Goal: Transaction & Acquisition: Purchase product/service

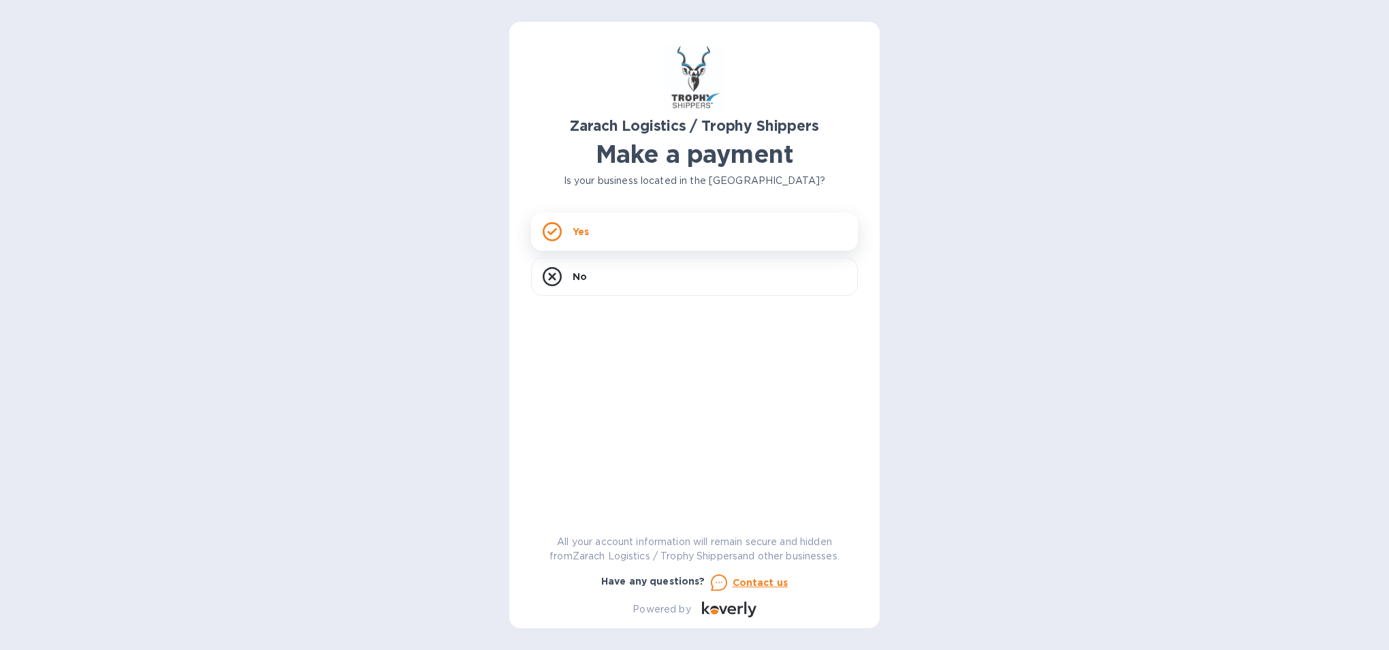
click at [558, 236] on icon at bounding box center [552, 231] width 19 height 19
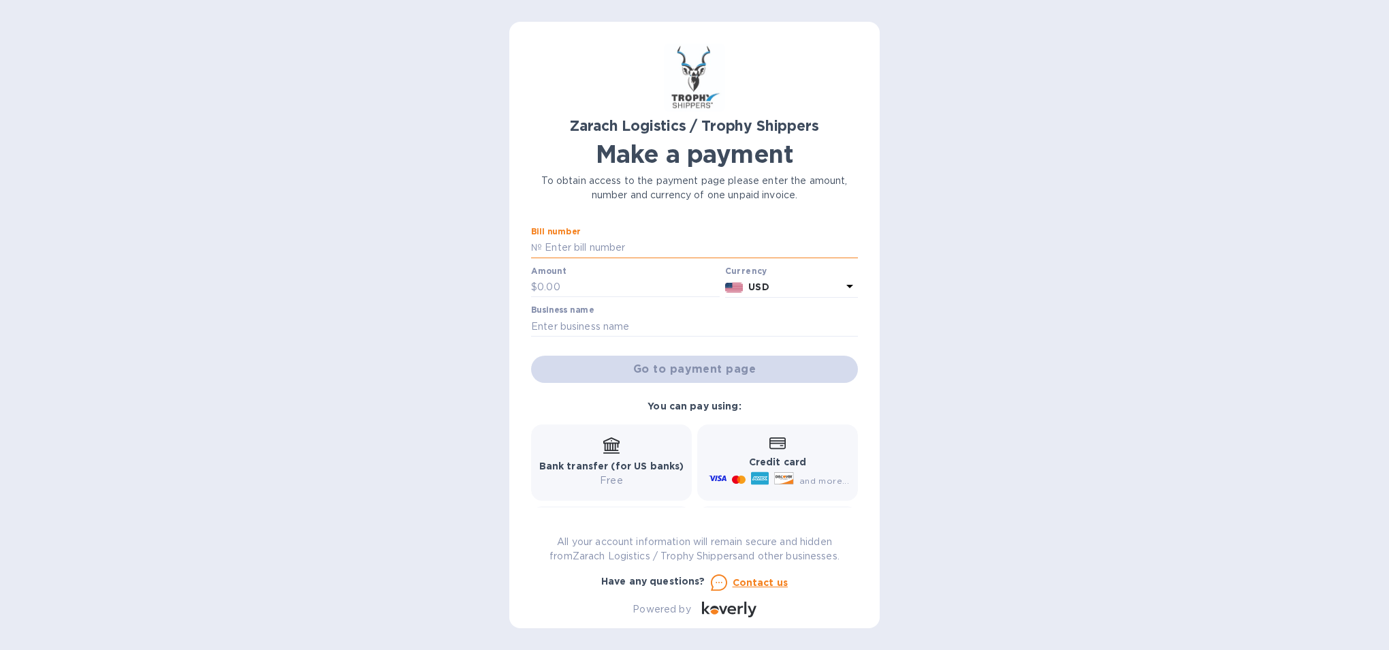
click at [581, 244] on input "text" at bounding box center [700, 248] width 316 height 20
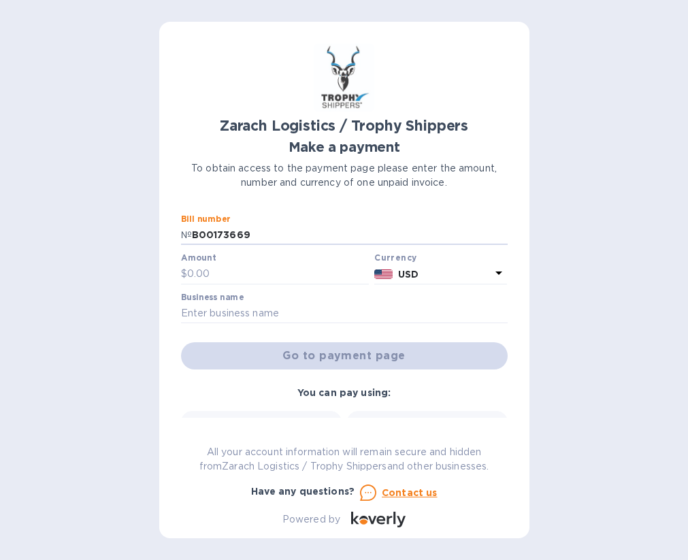
type input "B00173669"
click at [308, 262] on div "Amount $" at bounding box center [275, 268] width 189 height 31
click at [312, 270] on input "text" at bounding box center [278, 274] width 182 height 20
type input "1,610.60"
click at [396, 312] on input "text" at bounding box center [344, 314] width 327 height 20
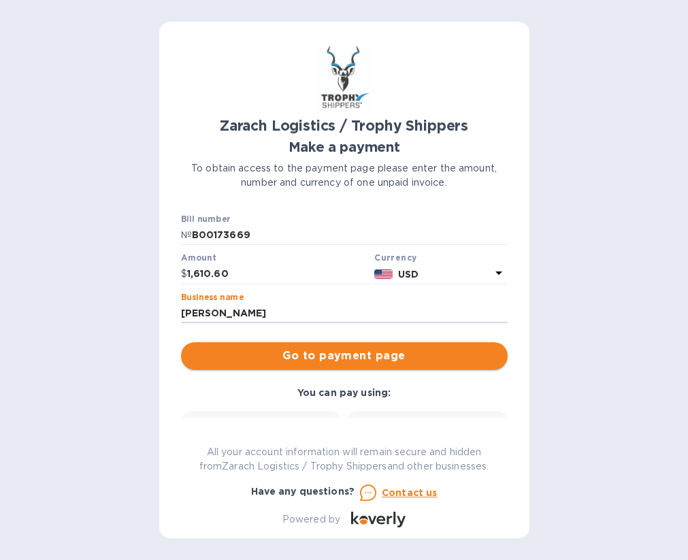
type input "[PERSON_NAME]"
click at [437, 350] on span "Go to payment page" at bounding box center [344, 356] width 305 height 16
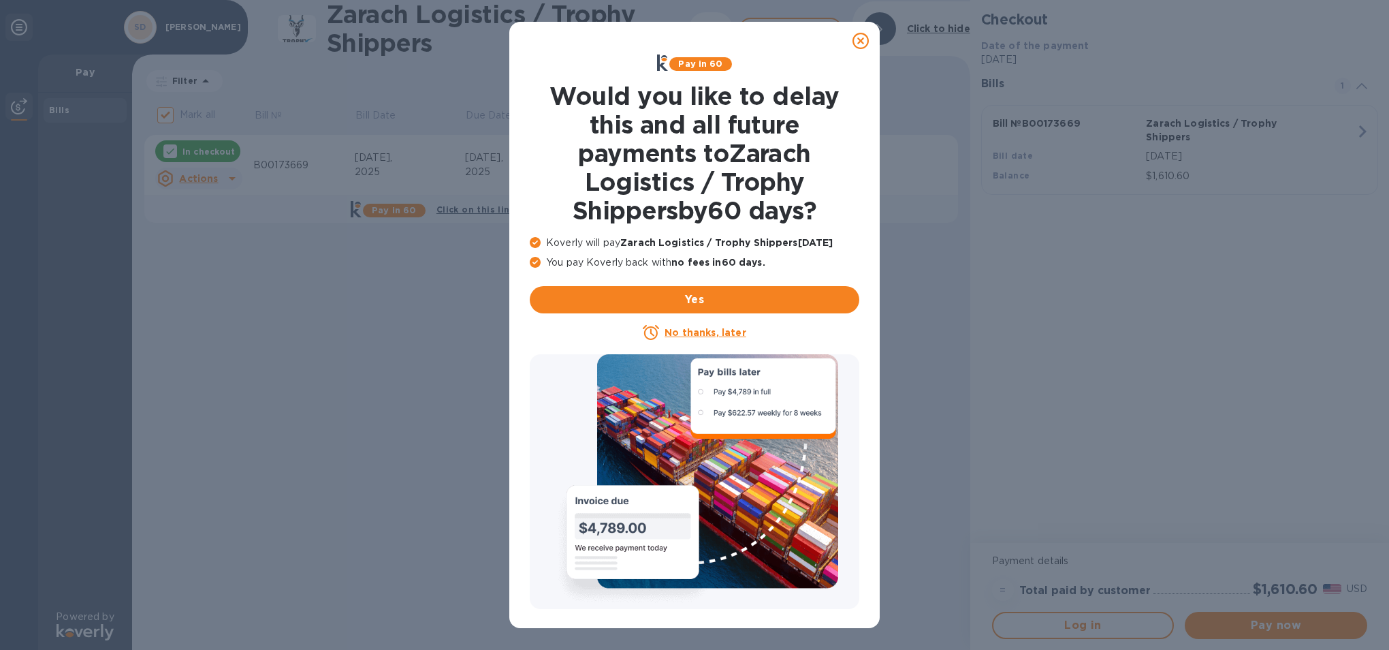
click at [688, 40] on icon at bounding box center [860, 41] width 16 height 16
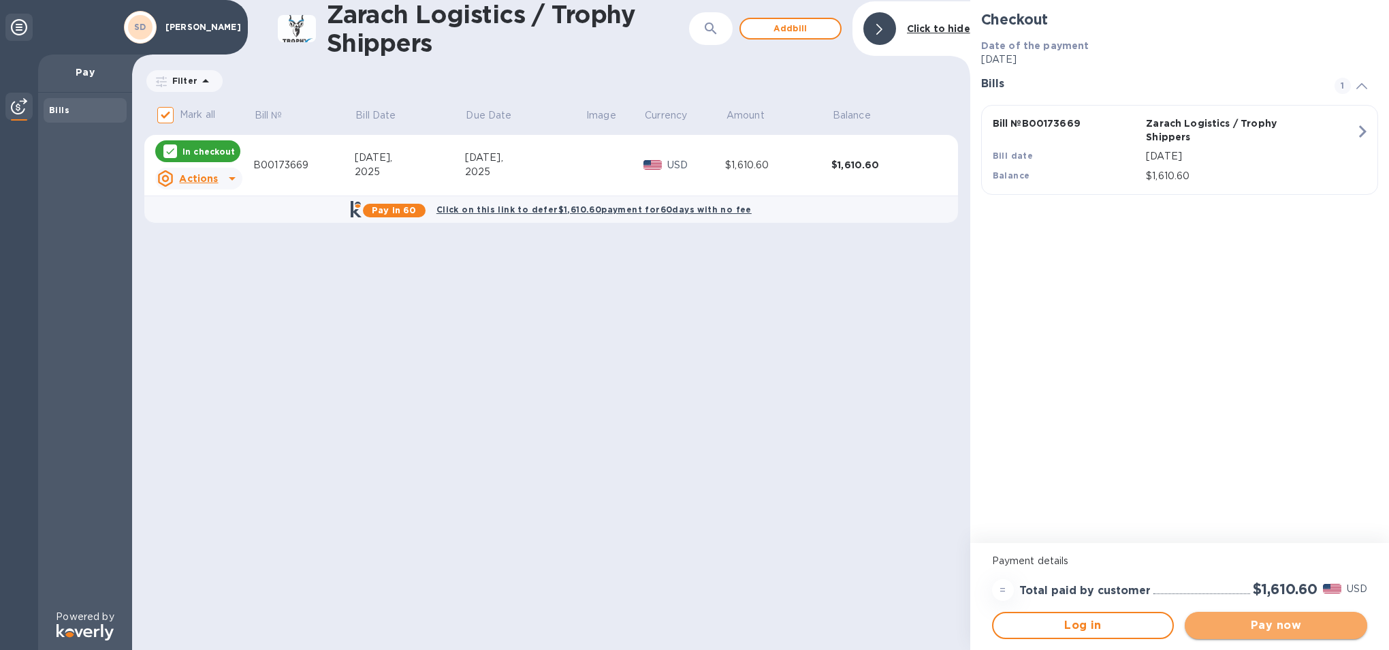
click at [688, 559] on span "Pay now" at bounding box center [1276, 625] width 161 height 16
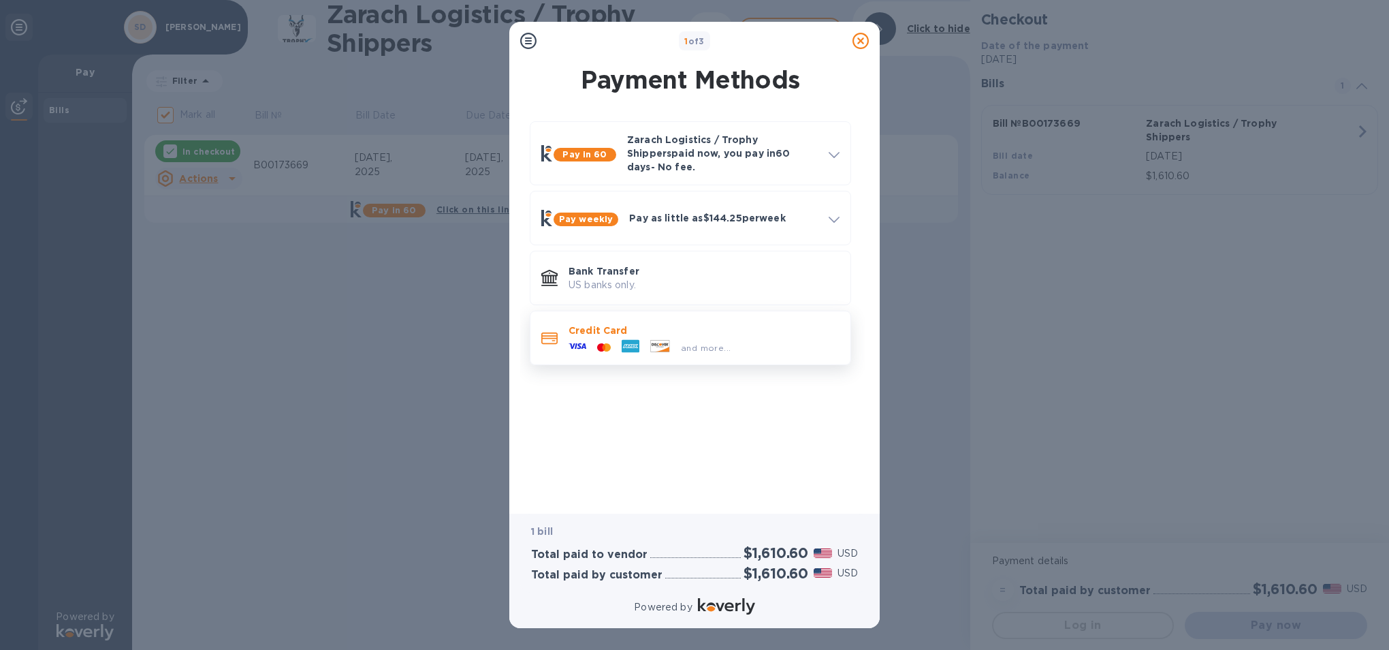
click at [660, 323] on p "Credit Card" at bounding box center [703, 330] width 271 height 14
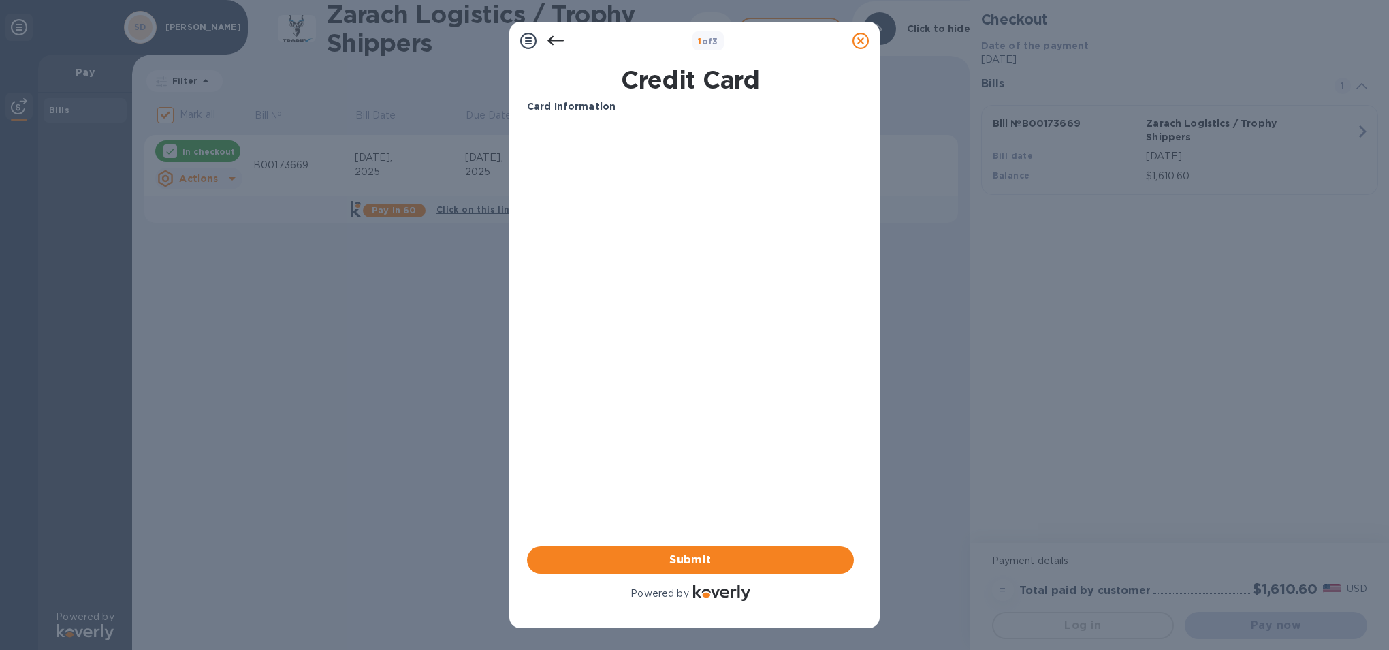
click at [688, 384] on div "Card Information Your browser does not support iframes Submit Powered by" at bounding box center [690, 351] width 327 height 504
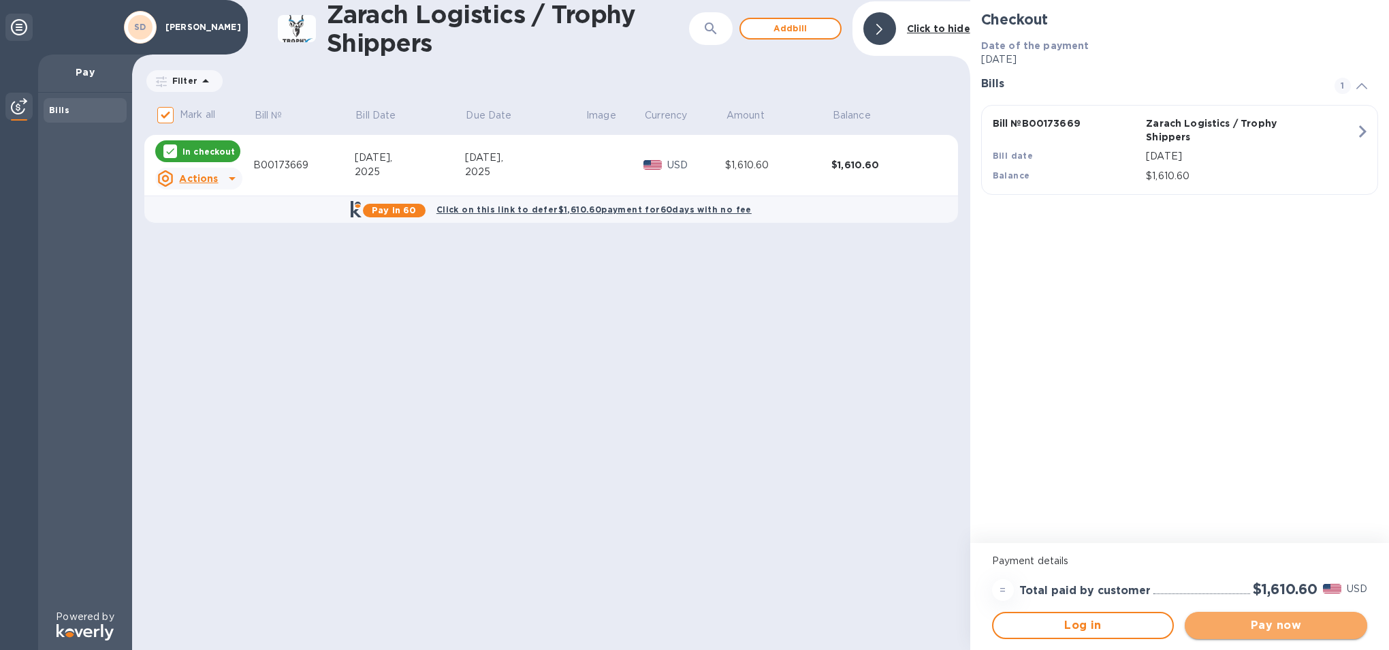
click at [688, 559] on span "Pay now" at bounding box center [1276, 625] width 161 height 16
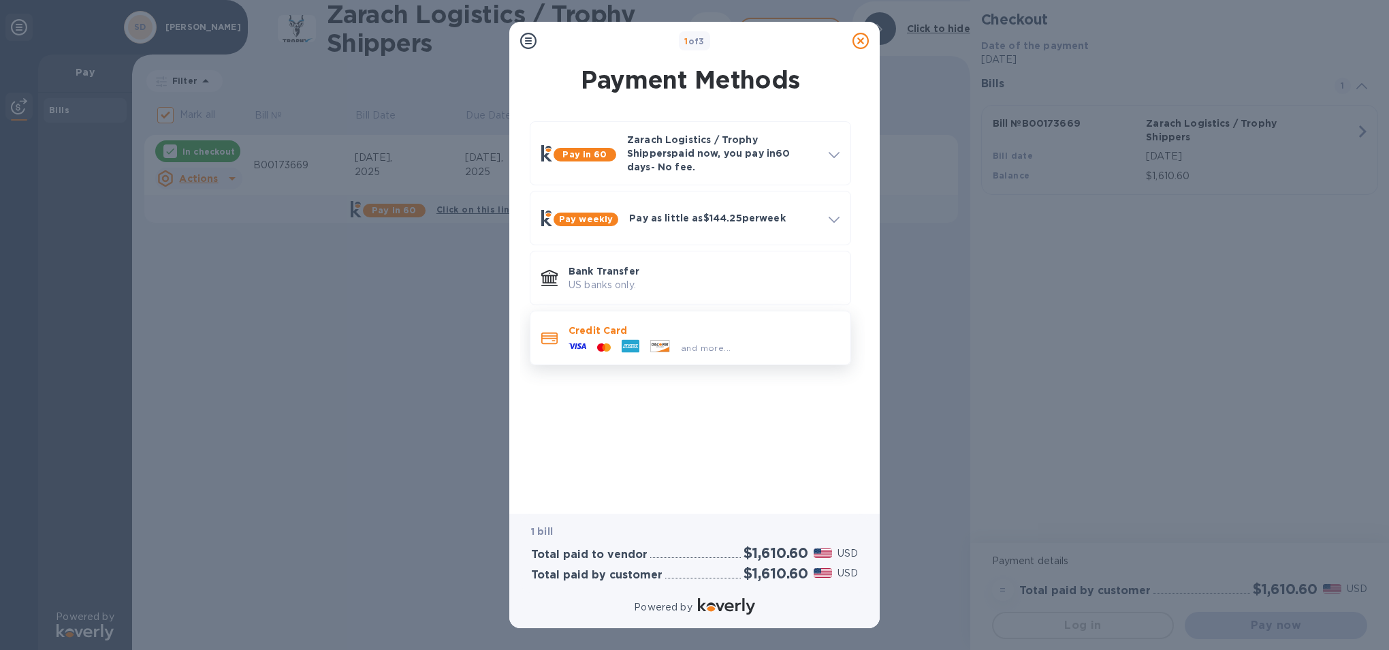
click at [688, 337] on div "and more..." at bounding box center [649, 347] width 173 height 20
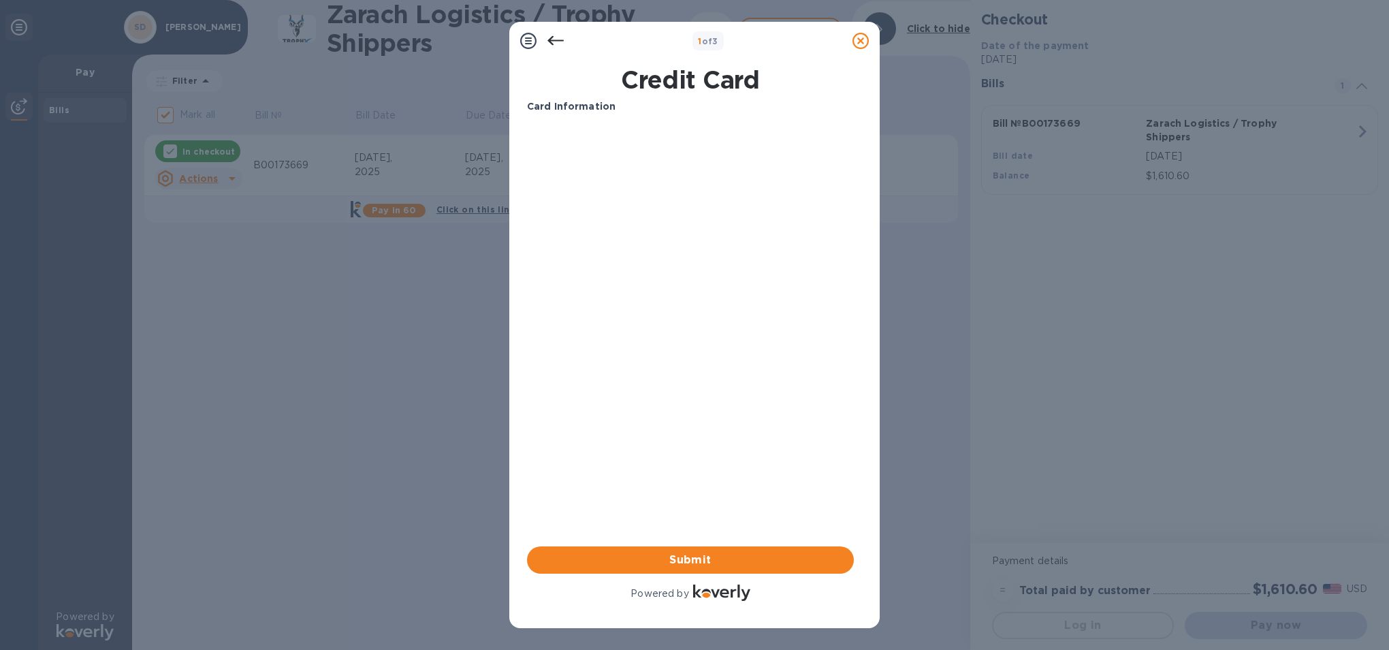
click at [688, 372] on div "Card Information Your browser does not support iframes Submit Powered by" at bounding box center [690, 351] width 327 height 504
click at [688, 553] on span "Submit" at bounding box center [690, 559] width 305 height 16
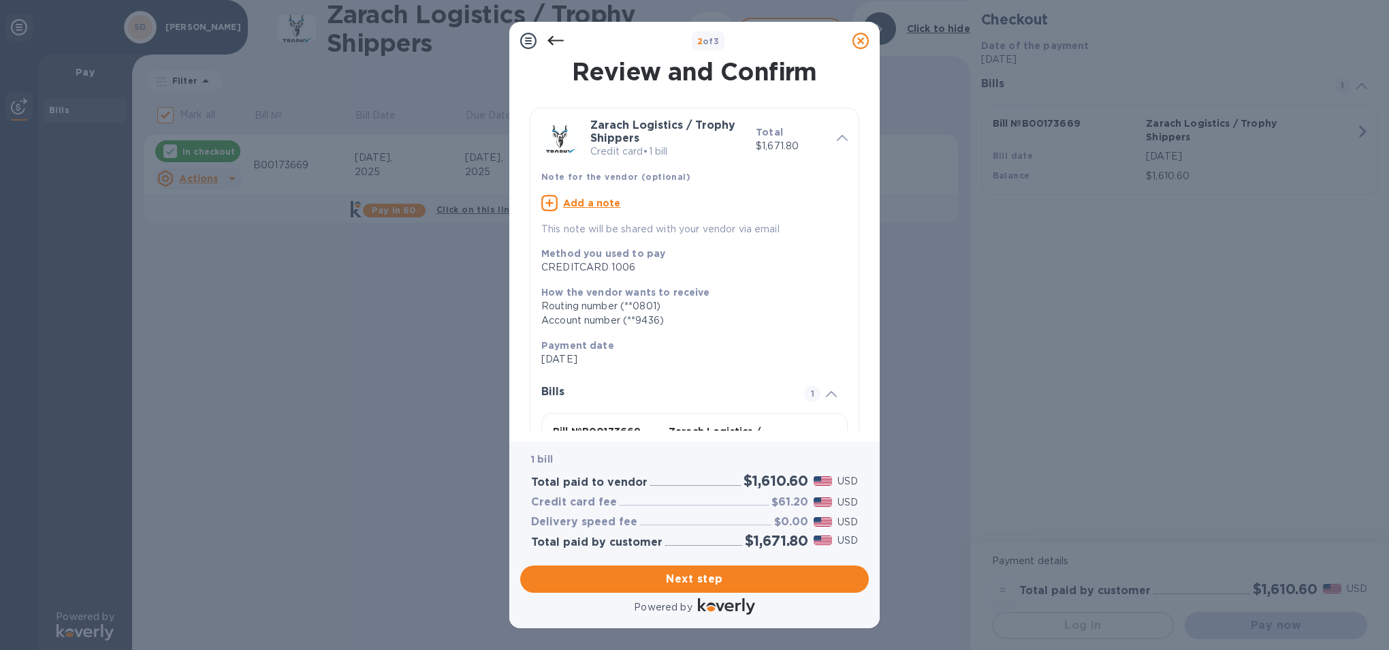
click at [545, 205] on icon at bounding box center [549, 203] width 16 height 16
click at [551, 205] on textarea at bounding box center [683, 205] width 285 height 12
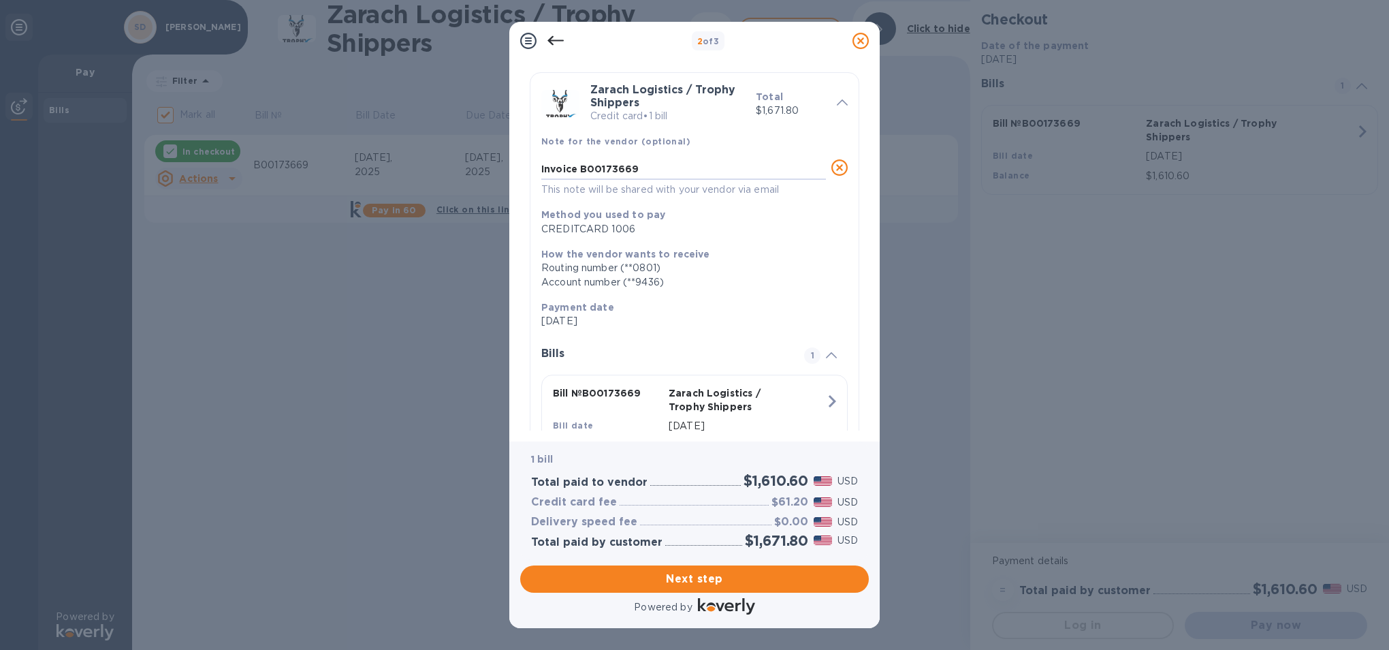
scroll to position [103, 0]
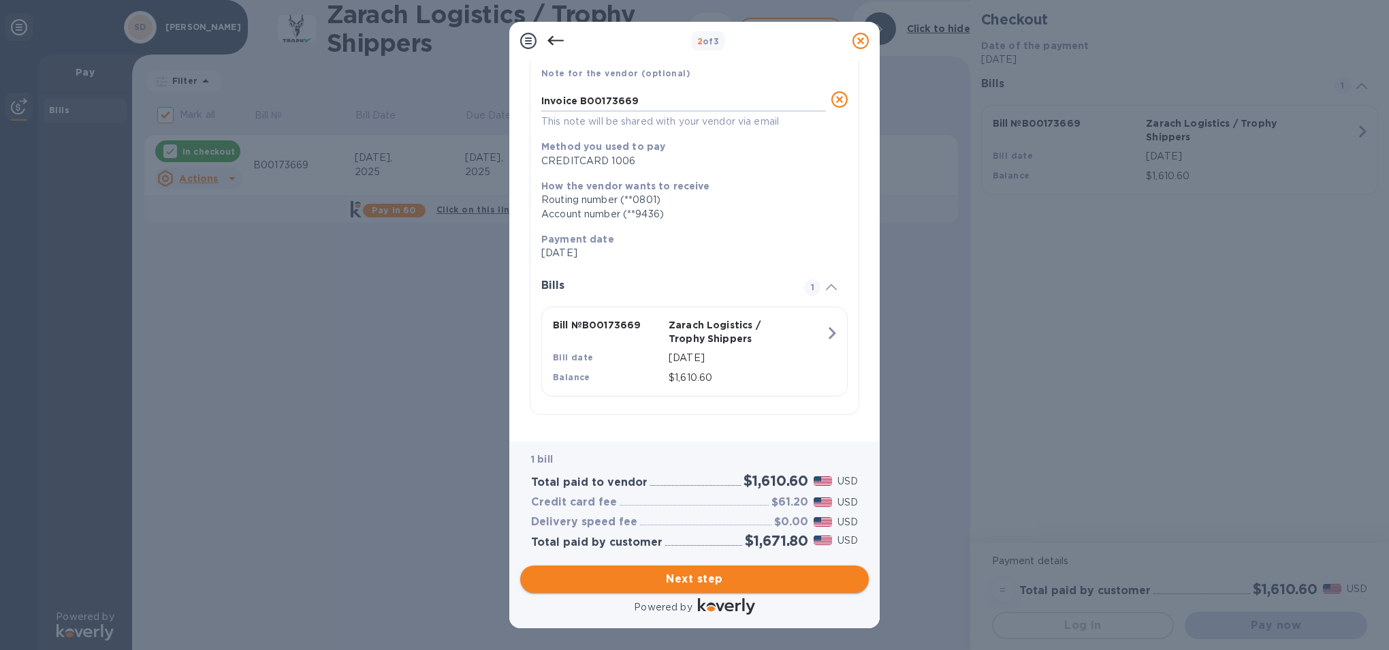
type textarea "Invoice B00173669"
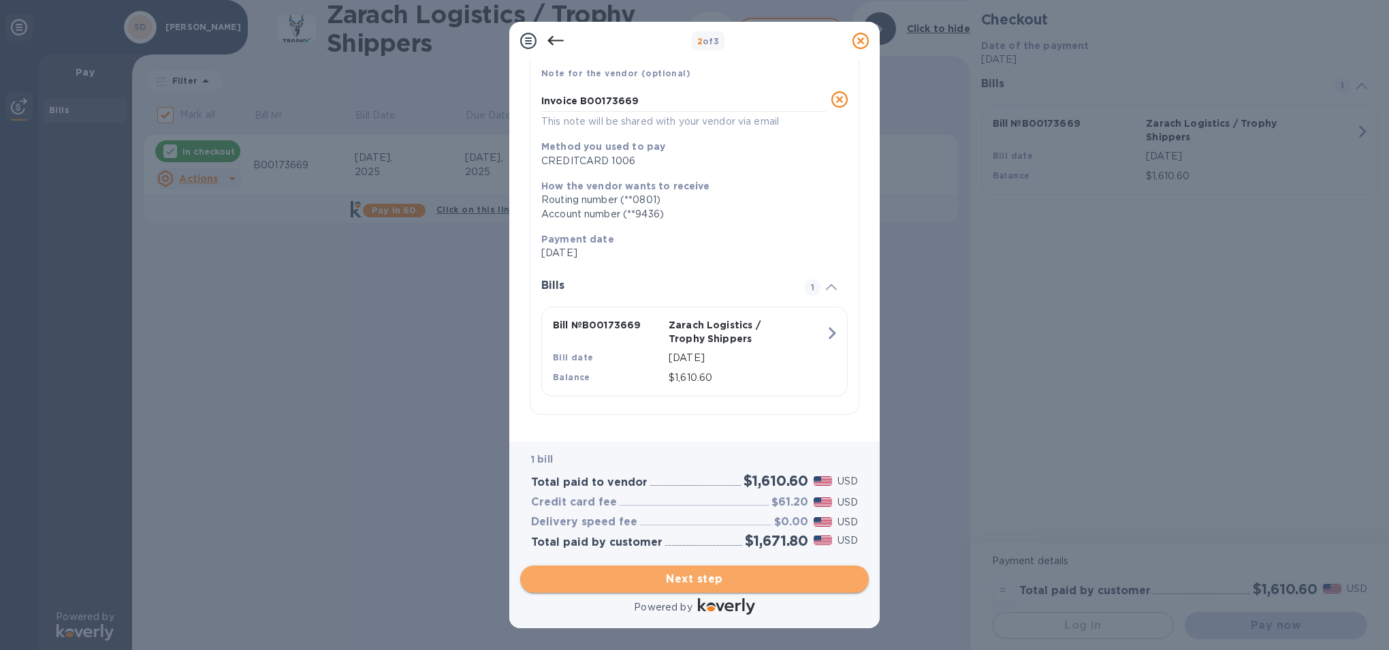
click at [688, 559] on span "Next step" at bounding box center [694, 579] width 327 height 16
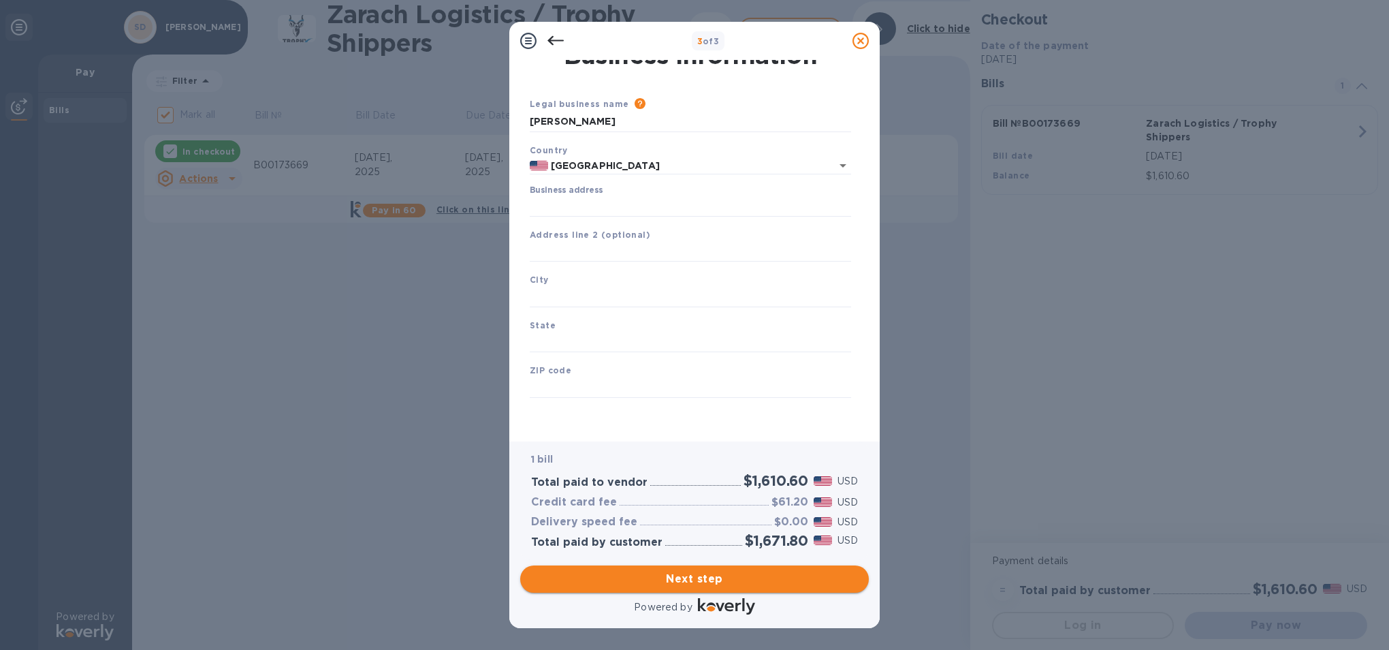
scroll to position [18, 0]
click at [675, 198] on input "Business address" at bounding box center [690, 206] width 321 height 20
type input "[STREET_ADDRESS]"
type input "[GEOGRAPHIC_DATA]"
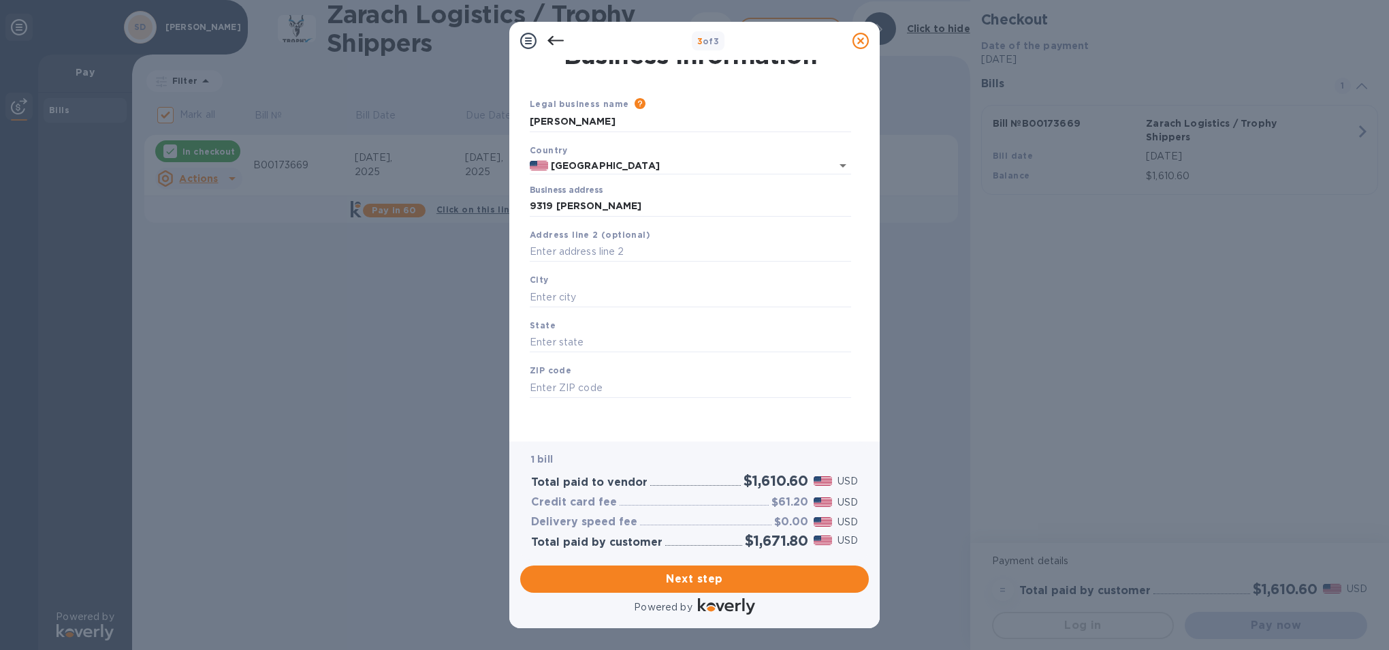
type input "77063"
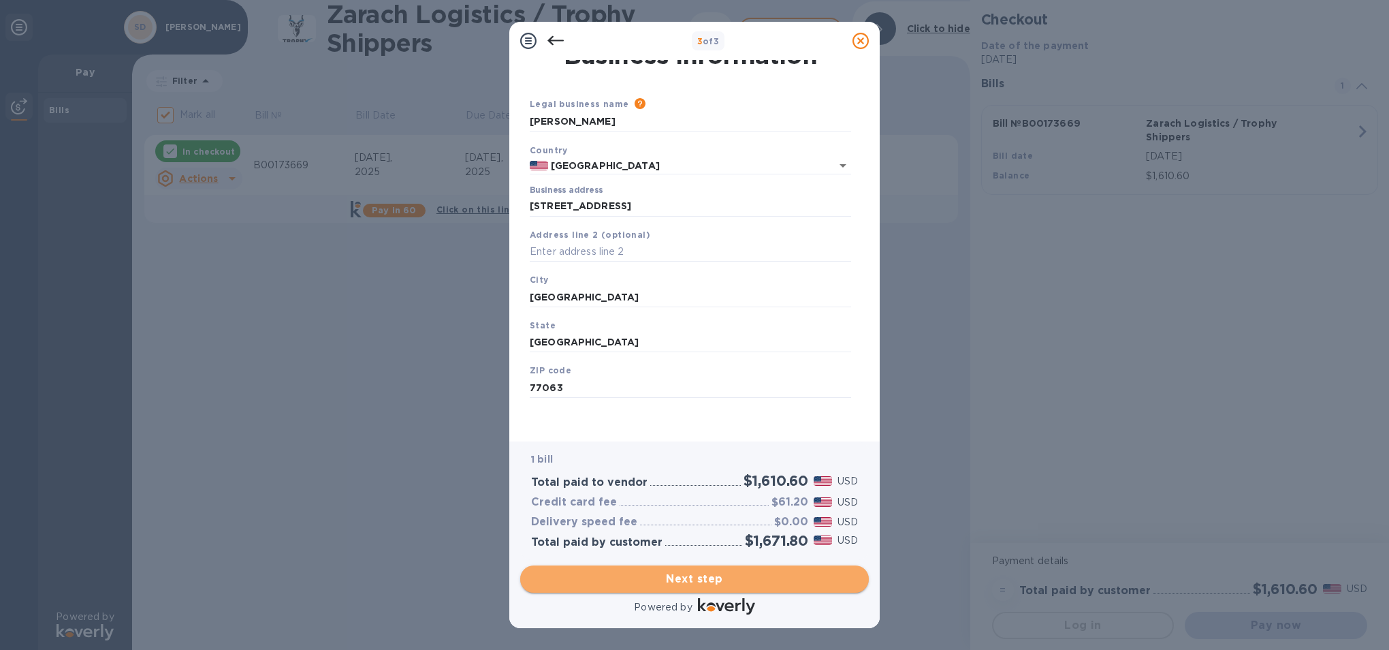
click at [671, 559] on span "Next step" at bounding box center [694, 579] width 327 height 16
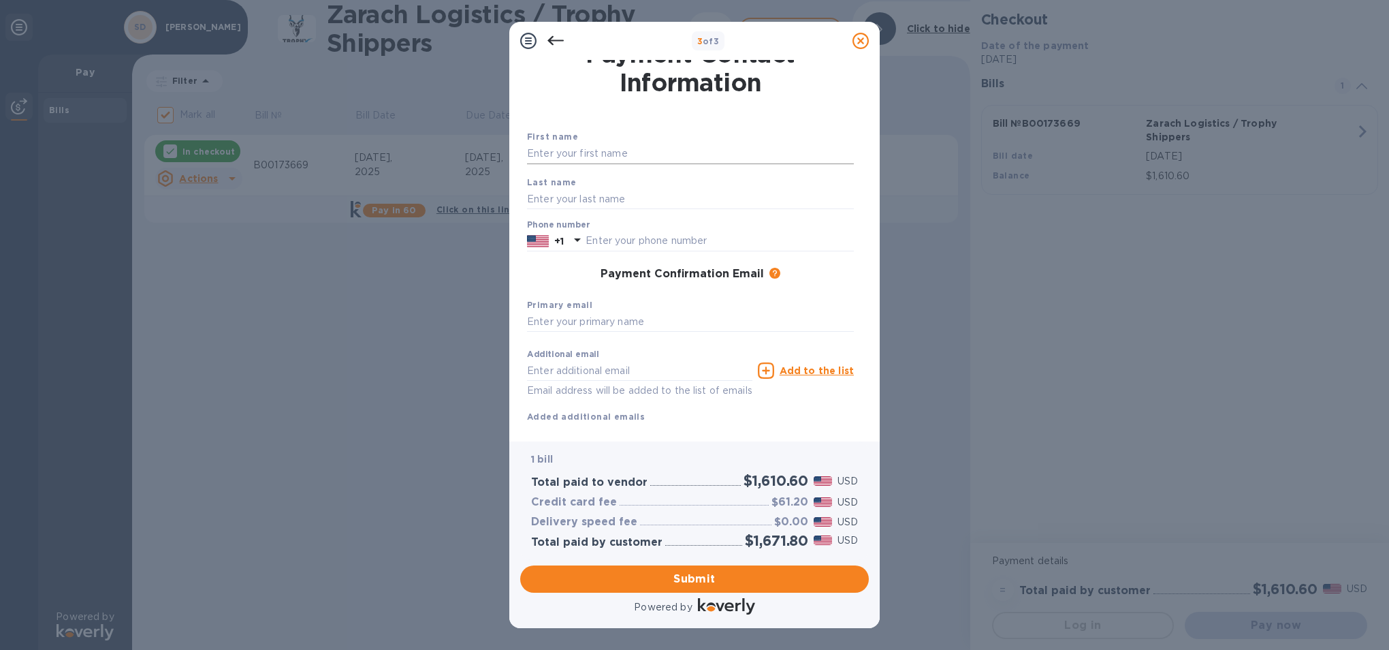
click at [600, 150] on input "text" at bounding box center [690, 154] width 327 height 20
type input "[PERSON_NAME]"
type input "DICKER"
type input "9782040156"
type input "[EMAIL_ADDRESS][DOMAIN_NAME]"
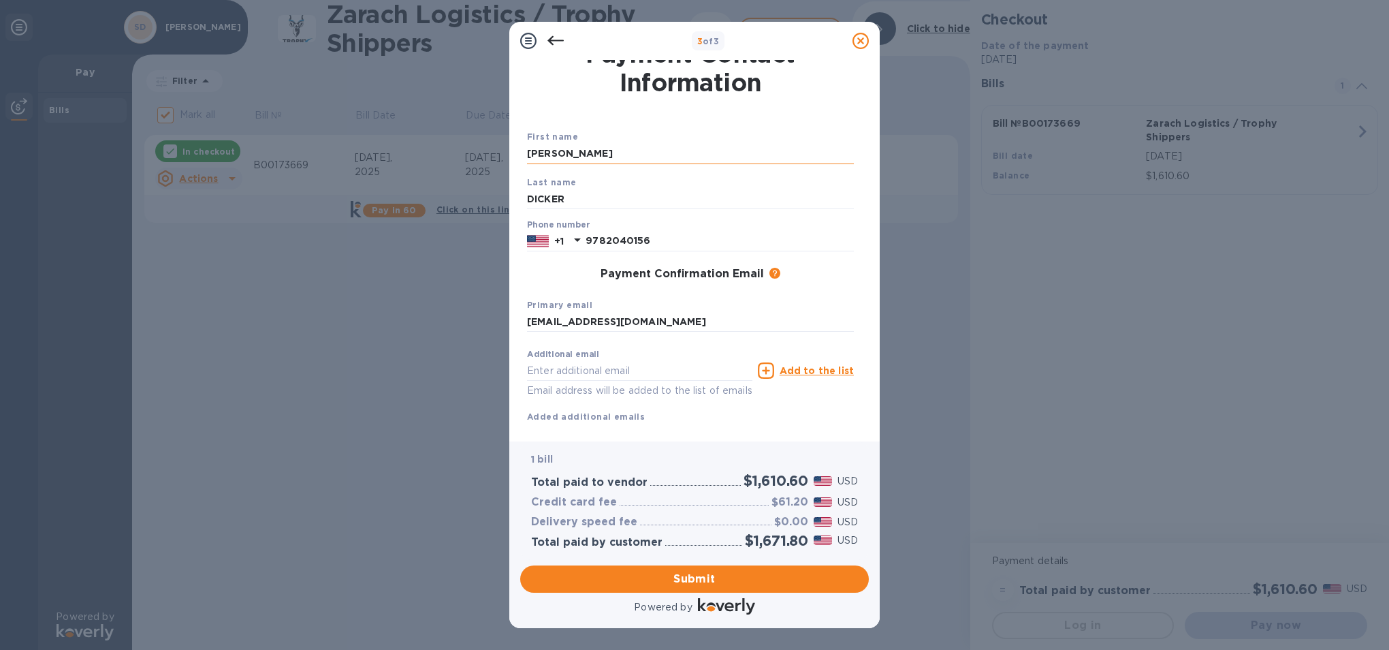
type input "[EMAIL_ADDRESS][DOMAIN_NAME]"
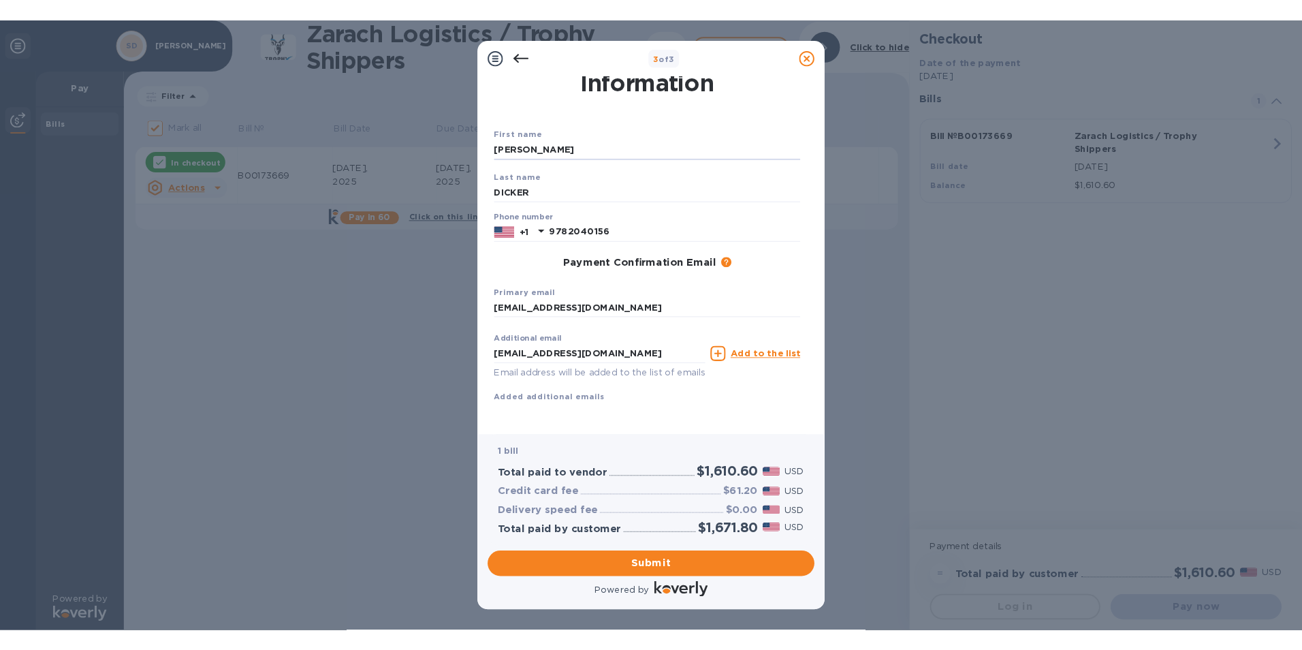
scroll to position [50, 0]
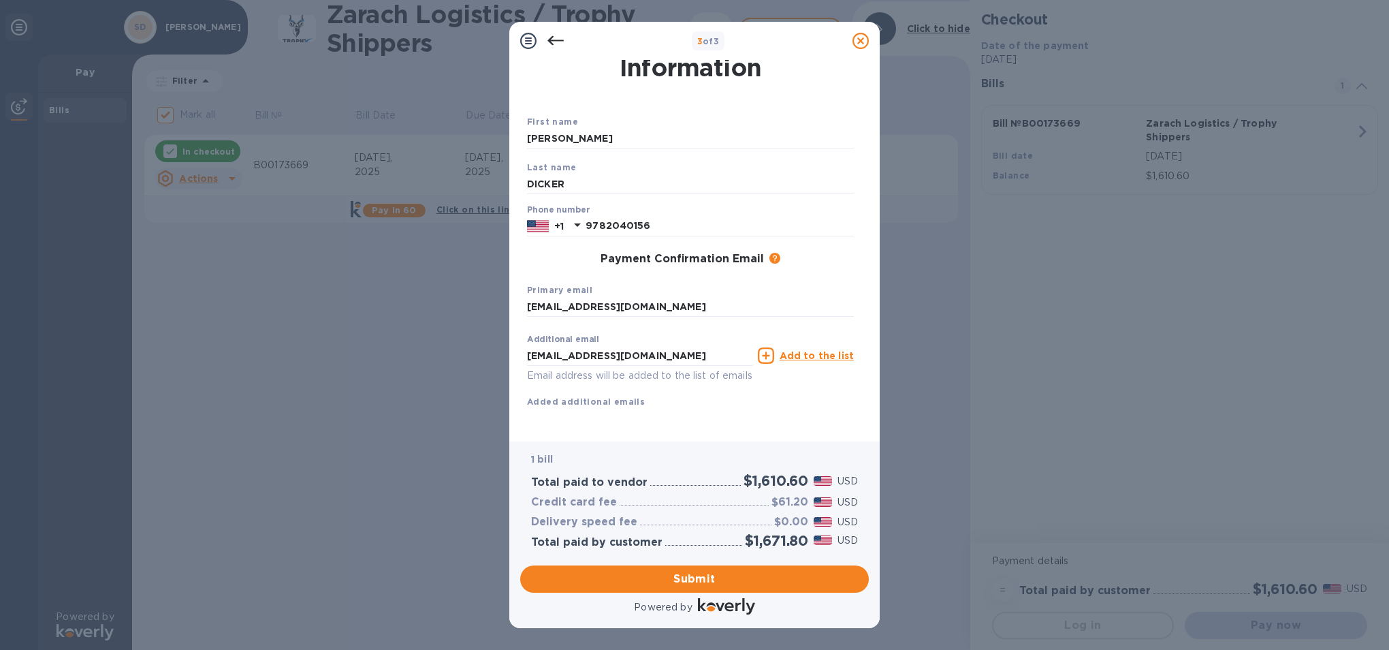
click at [609, 396] on b "Added additional emails" at bounding box center [586, 401] width 118 height 10
drag, startPoint x: 650, startPoint y: 342, endPoint x: 527, endPoint y: 349, distance: 123.4
click at [527, 349] on input "[EMAIL_ADDRESS][DOMAIN_NAME]" at bounding box center [639, 355] width 225 height 20
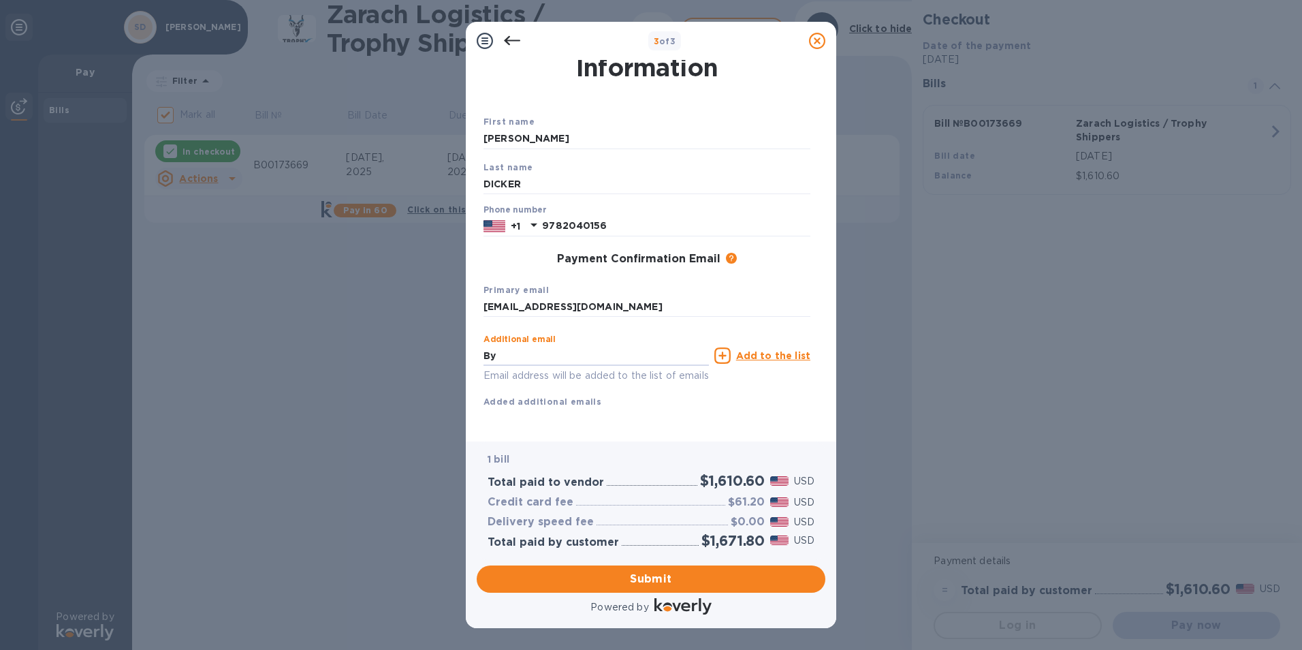
type input "B"
type input "[PERSON_NAME][EMAIL_ADDRESS][PERSON_NAME][DOMAIN_NAME]"
click at [688, 347] on icon at bounding box center [722, 355] width 16 height 16
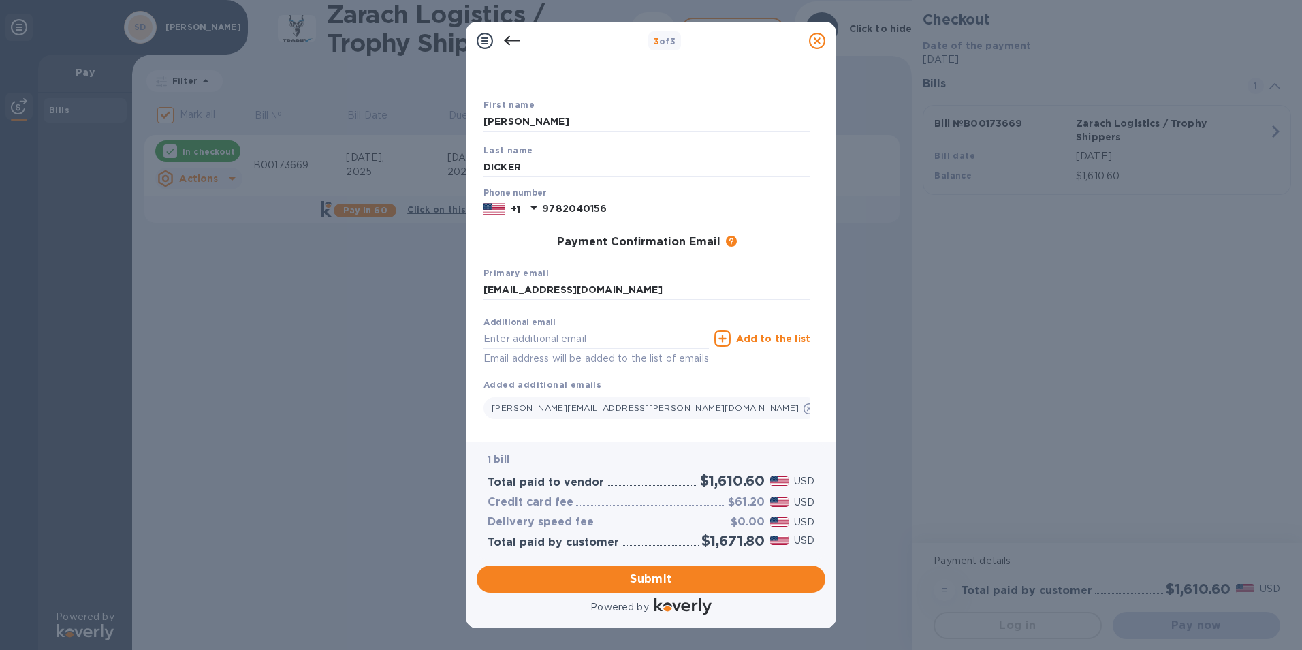
click at [688, 341] on icon at bounding box center [722, 338] width 16 height 16
click at [603, 332] on input "text" at bounding box center [595, 338] width 225 height 20
paste input "[EMAIL_ADDRESS][DOMAIN_NAME]"
type input "[EMAIL_ADDRESS][DOMAIN_NAME]"
click at [688, 338] on u "Add to the list" at bounding box center [773, 338] width 74 height 11
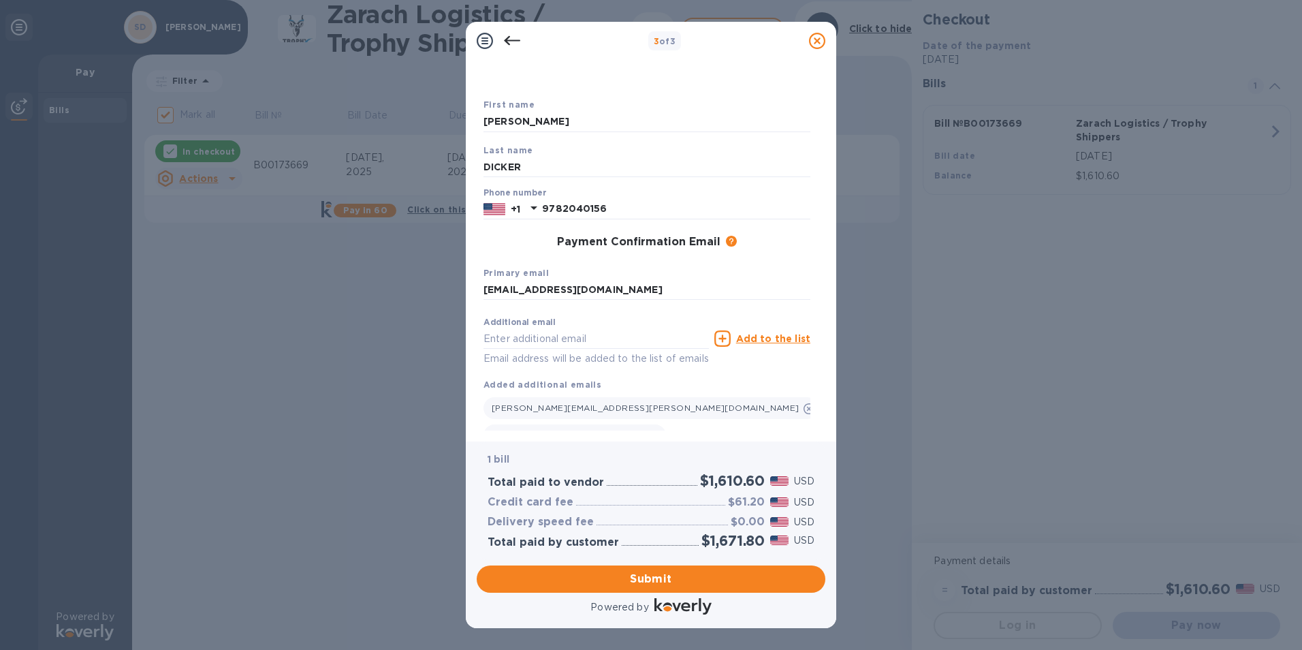
scroll to position [77, 0]
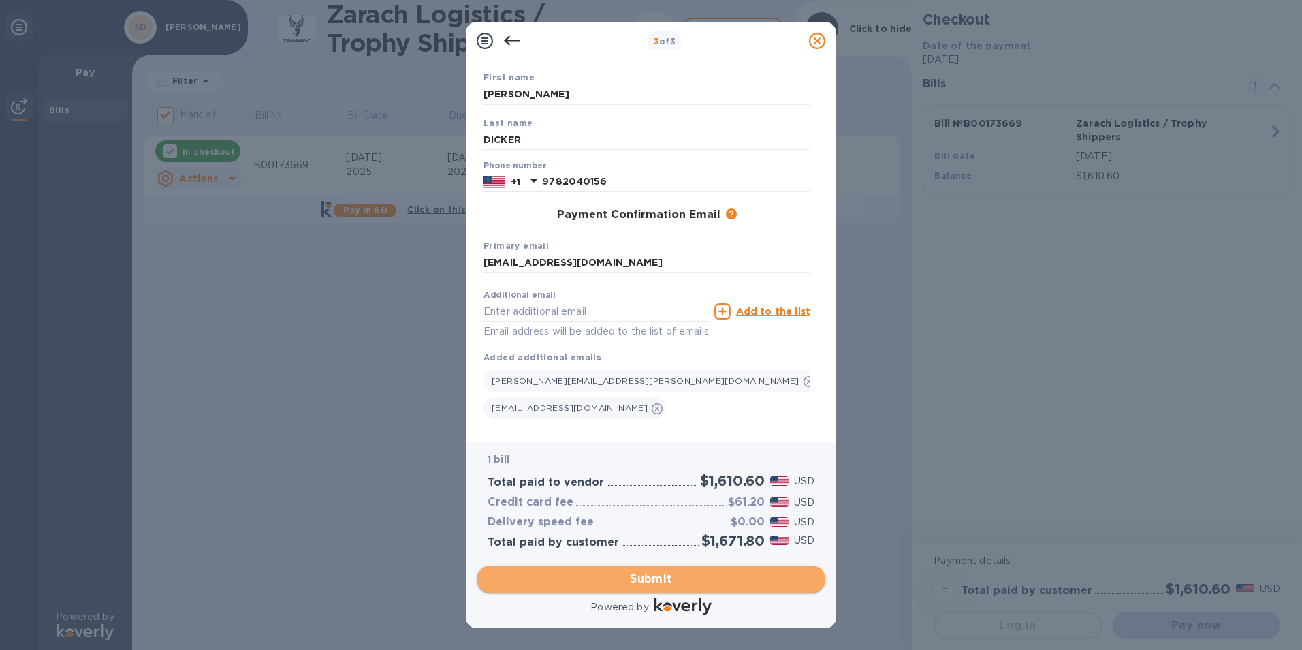
click at [685, 559] on span "Submit" at bounding box center [650, 579] width 327 height 16
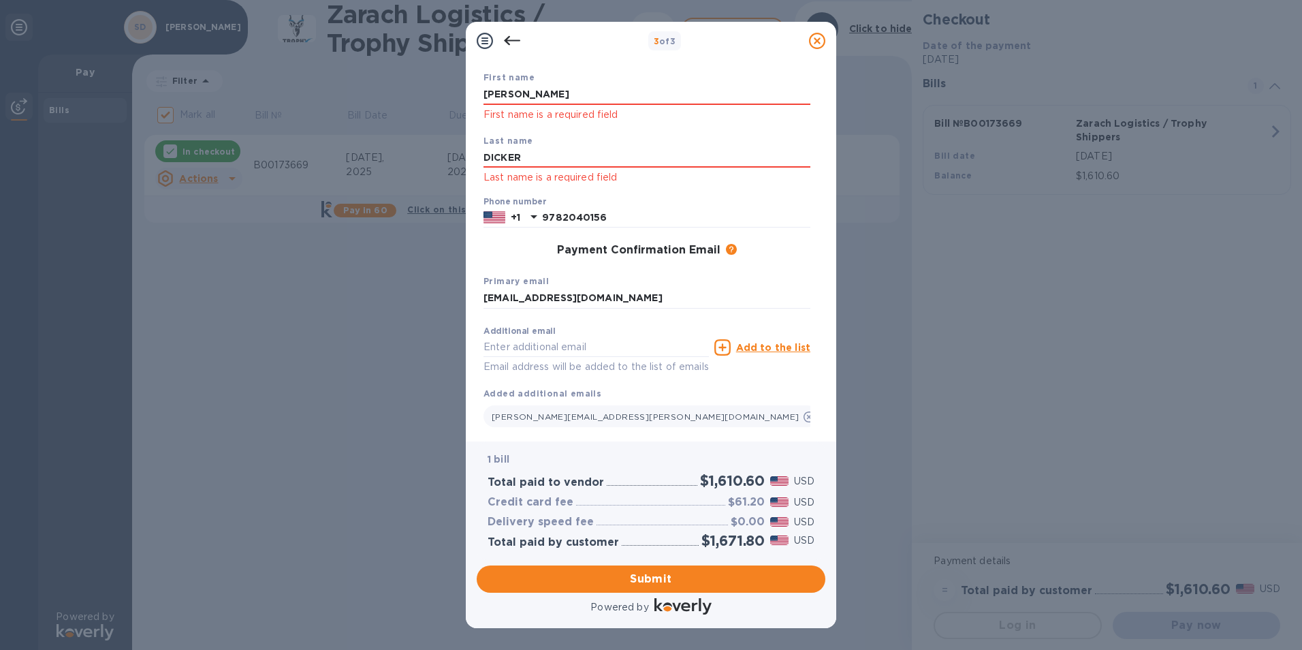
click at [0, 559] on nordpass-portal at bounding box center [0, 650] width 0 height 0
click at [688, 90] on input "[PERSON_NAME]" at bounding box center [646, 94] width 327 height 20
click at [588, 148] on input "DICKER" at bounding box center [646, 158] width 327 height 20
click at [577, 159] on input "DICKER" at bounding box center [646, 158] width 327 height 20
click at [519, 241] on div "Payment Confirmation Email The added email addresses will be used to send the p…" at bounding box center [647, 250] width 338 height 25
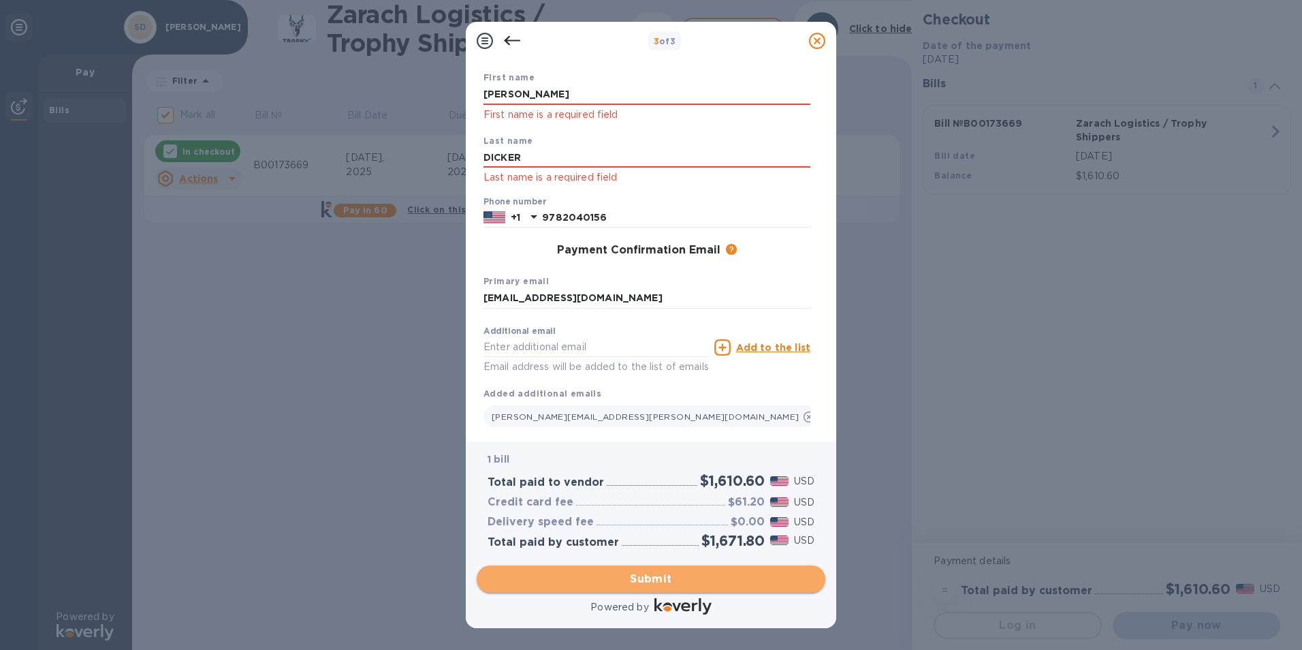
click at [683, 559] on span "Submit" at bounding box center [650, 579] width 327 height 16
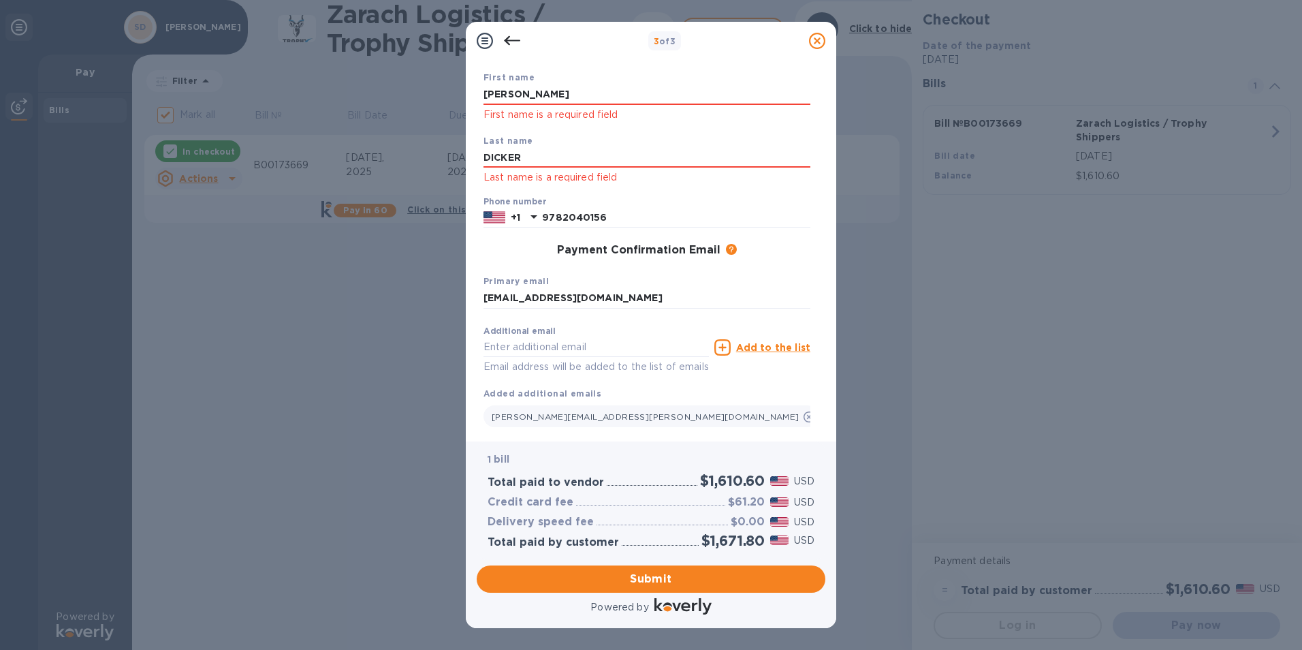
click at [0, 559] on nordpass-portal at bounding box center [0, 650] width 0 height 0
click at [504, 31] on div at bounding box center [511, 40] width 27 height 27
click at [509, 35] on icon at bounding box center [512, 41] width 16 height 16
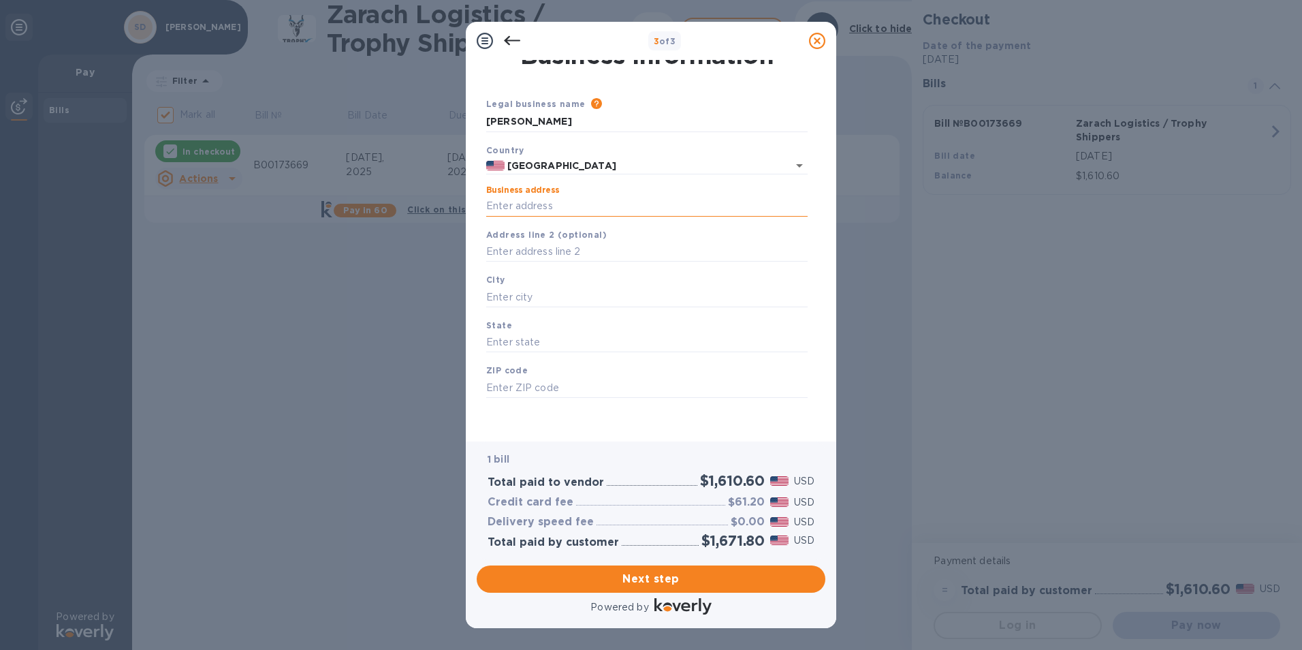
click at [603, 205] on input "Business address" at bounding box center [646, 206] width 321 height 20
type input "[STREET_ADDRESS]"
type input "[GEOGRAPHIC_DATA]"
type input "77063"
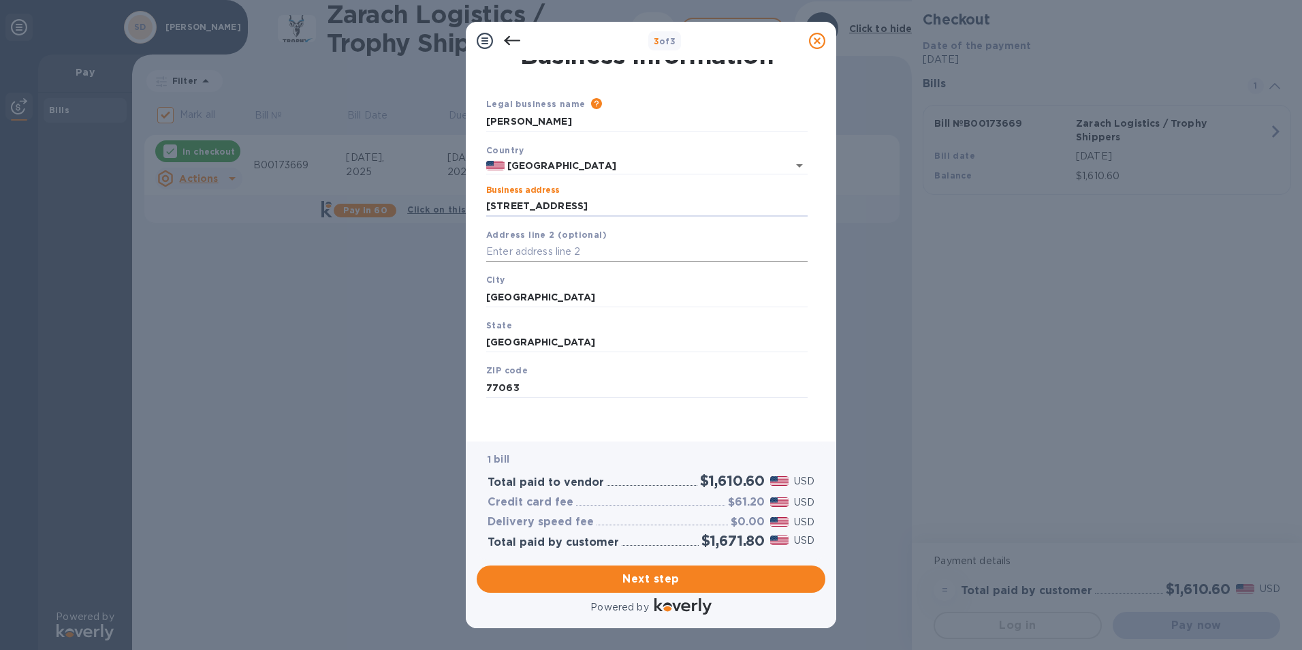
click at [606, 249] on input "text" at bounding box center [646, 252] width 321 height 20
click at [688, 559] on span "Next step" at bounding box center [650, 579] width 327 height 16
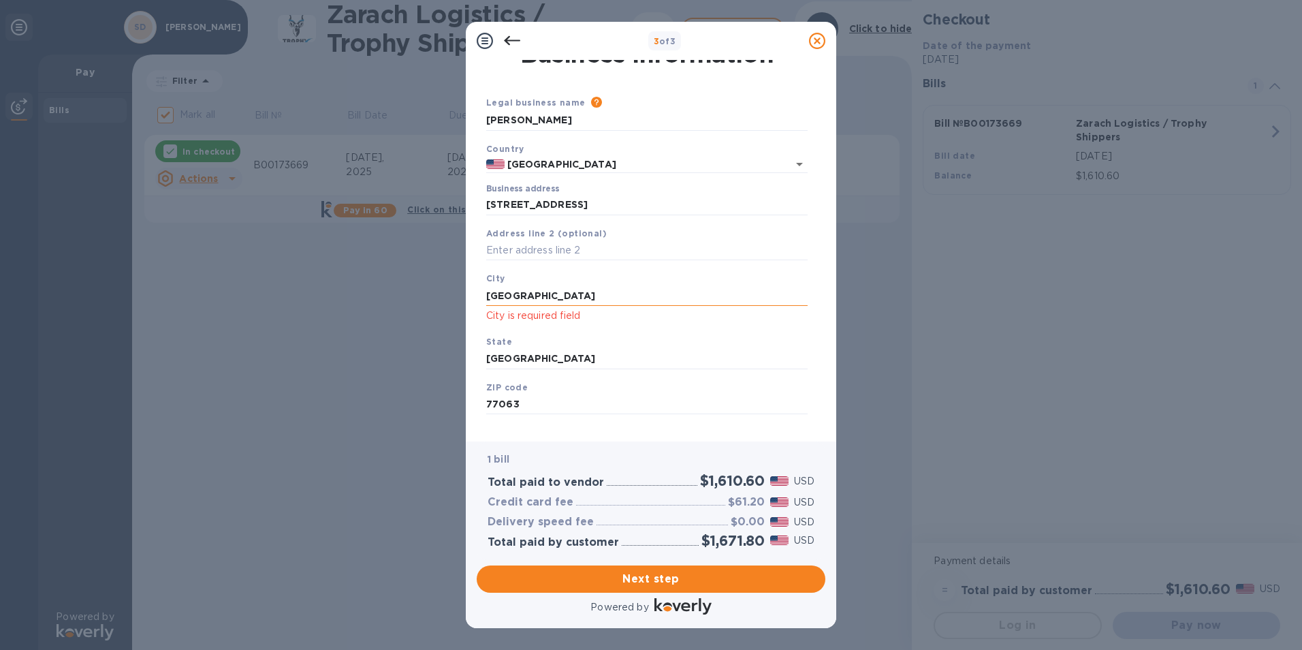
click at [625, 305] on input "[GEOGRAPHIC_DATA]" at bounding box center [646, 295] width 321 height 20
drag, startPoint x: 620, startPoint y: 297, endPoint x: 483, endPoint y: 281, distance: 137.8
click at [483, 281] on div "City [GEOGRAPHIC_DATA] is required field" at bounding box center [647, 297] width 332 height 63
type input "H"
click at [628, 203] on input "[STREET_ADDRESS]" at bounding box center [646, 205] width 321 height 20
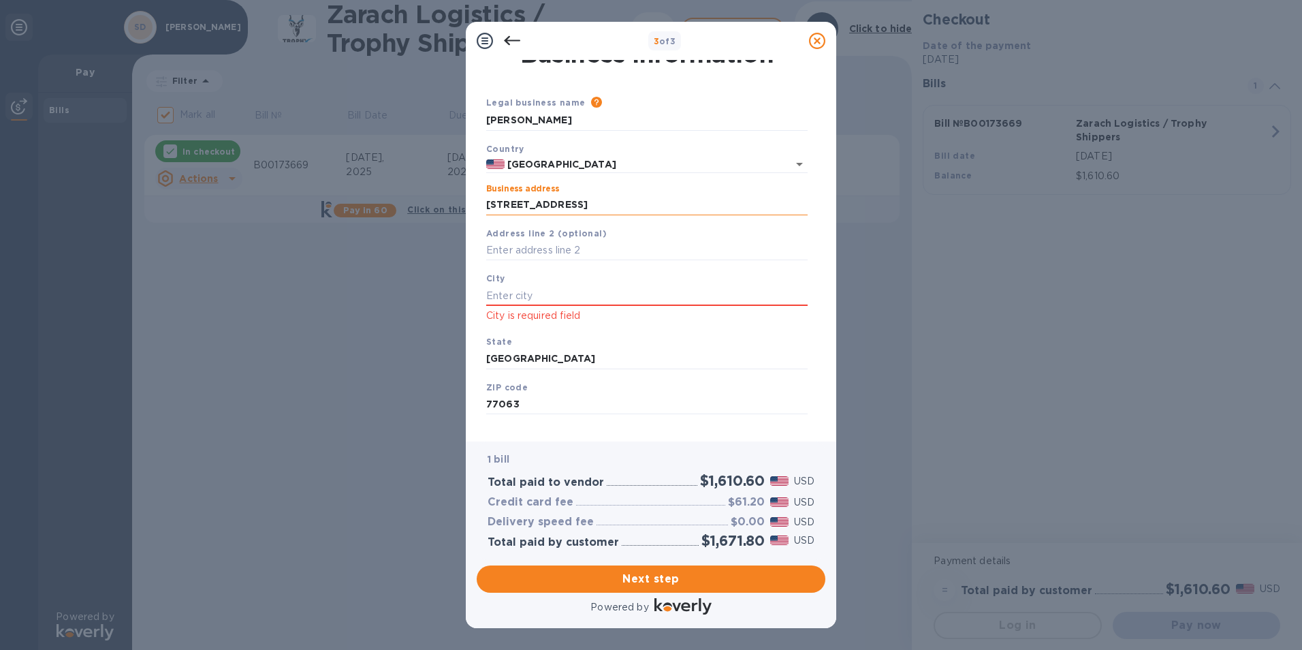
click at [626, 204] on input "[STREET_ADDRESS]" at bounding box center [646, 205] width 321 height 20
drag, startPoint x: 602, startPoint y: 186, endPoint x: 643, endPoint y: 167, distance: 45.7
click at [635, 170] on div "Legal business name Please provide the legal name that appears on your SS-4 for…" at bounding box center [647, 260] width 332 height 340
click at [628, 191] on div "Business address [STREET_ADDRESS]" at bounding box center [646, 199] width 321 height 31
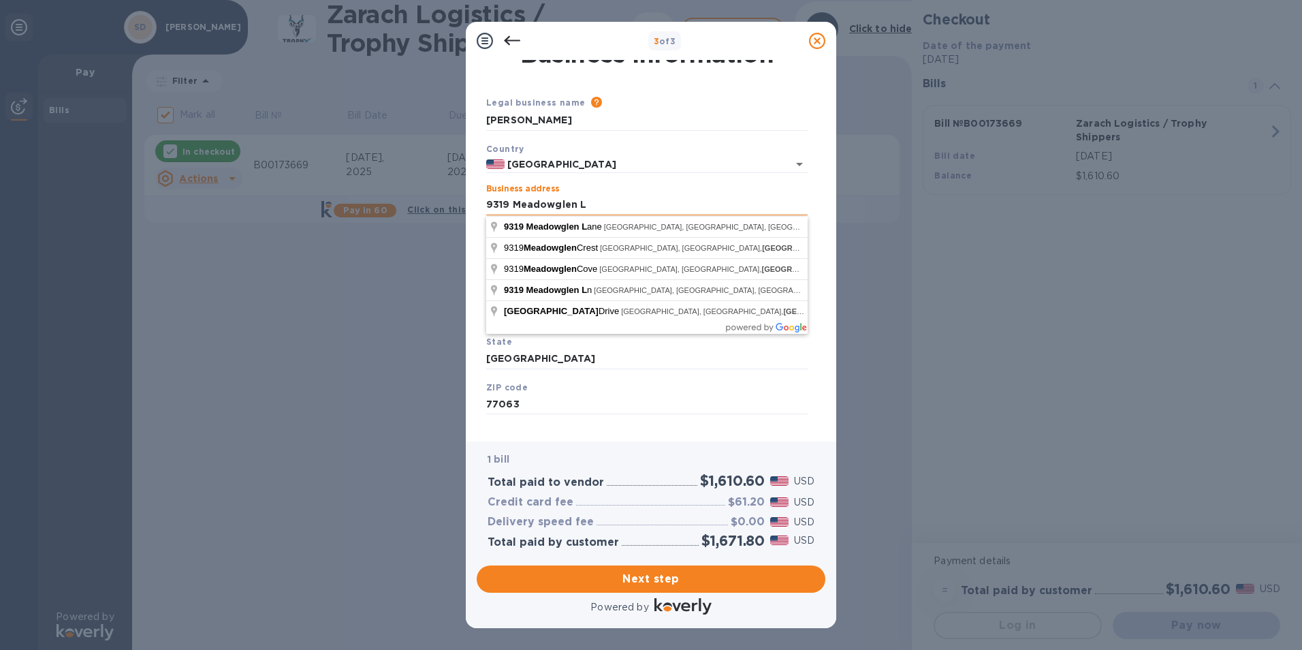
click at [628, 200] on input "9319 Meadowglen L" at bounding box center [646, 205] width 321 height 20
type input "[STREET_ADDRESS]"
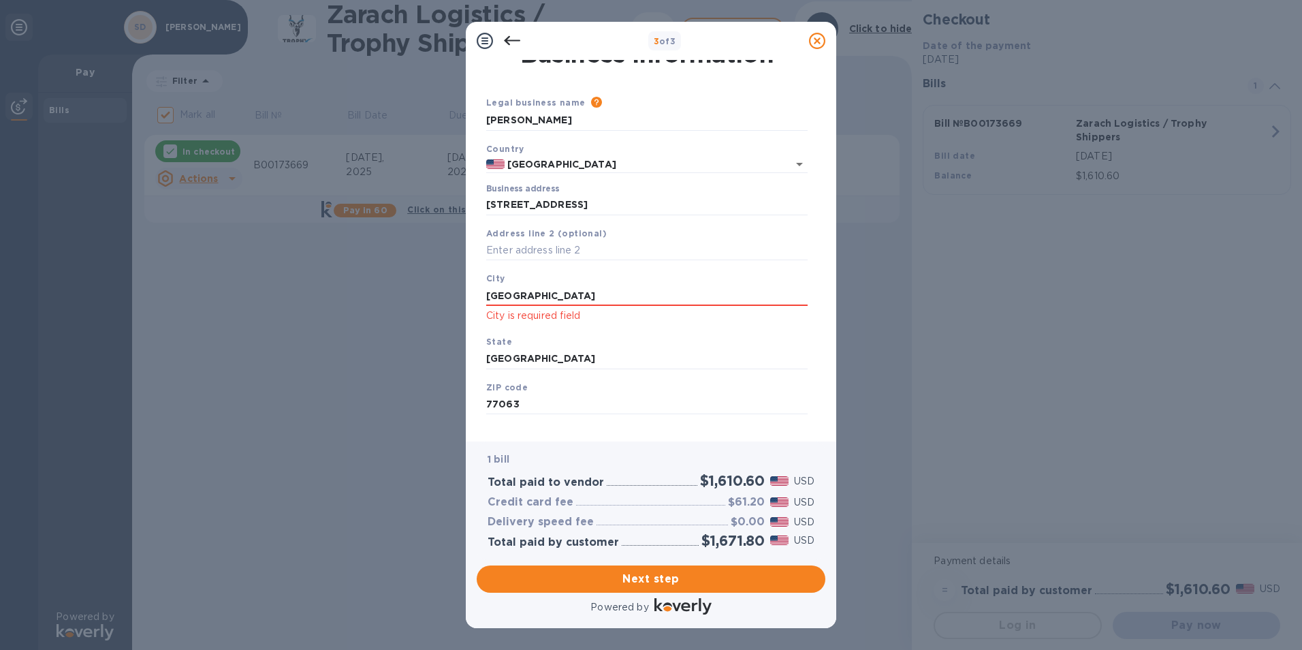
click at [566, 332] on div "State [US_STATE]" at bounding box center [647, 352] width 332 height 46
click at [566, 303] on input "[GEOGRAPHIC_DATA]" at bounding box center [646, 295] width 321 height 20
type input "H"
type input "[GEOGRAPHIC_DATA]"
click at [577, 321] on p "City is required field" at bounding box center [646, 316] width 321 height 16
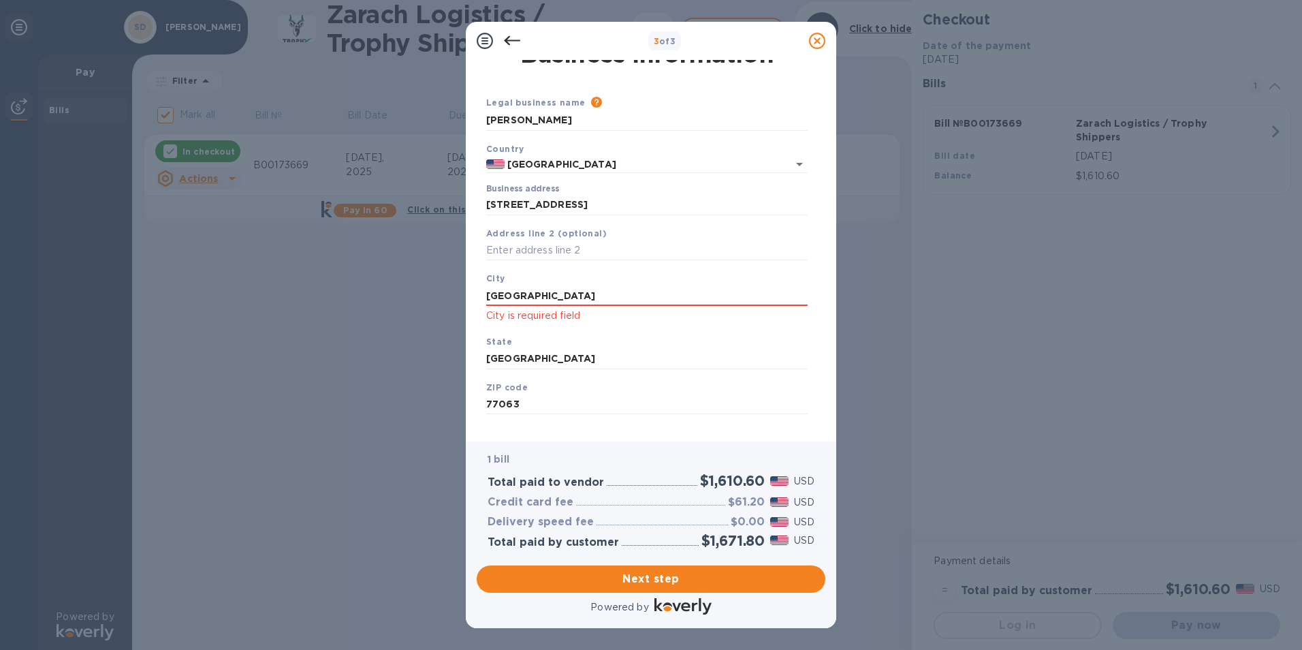
click at [592, 336] on div "State [US_STATE]" at bounding box center [647, 352] width 332 height 46
click at [613, 335] on div "State [US_STATE]" at bounding box center [647, 352] width 332 height 46
click at [629, 398] on input "77063" at bounding box center [646, 404] width 321 height 20
click at [611, 436] on div "Business Information Legal business name Please provide the legal name that app…" at bounding box center [651, 250] width 370 height 381
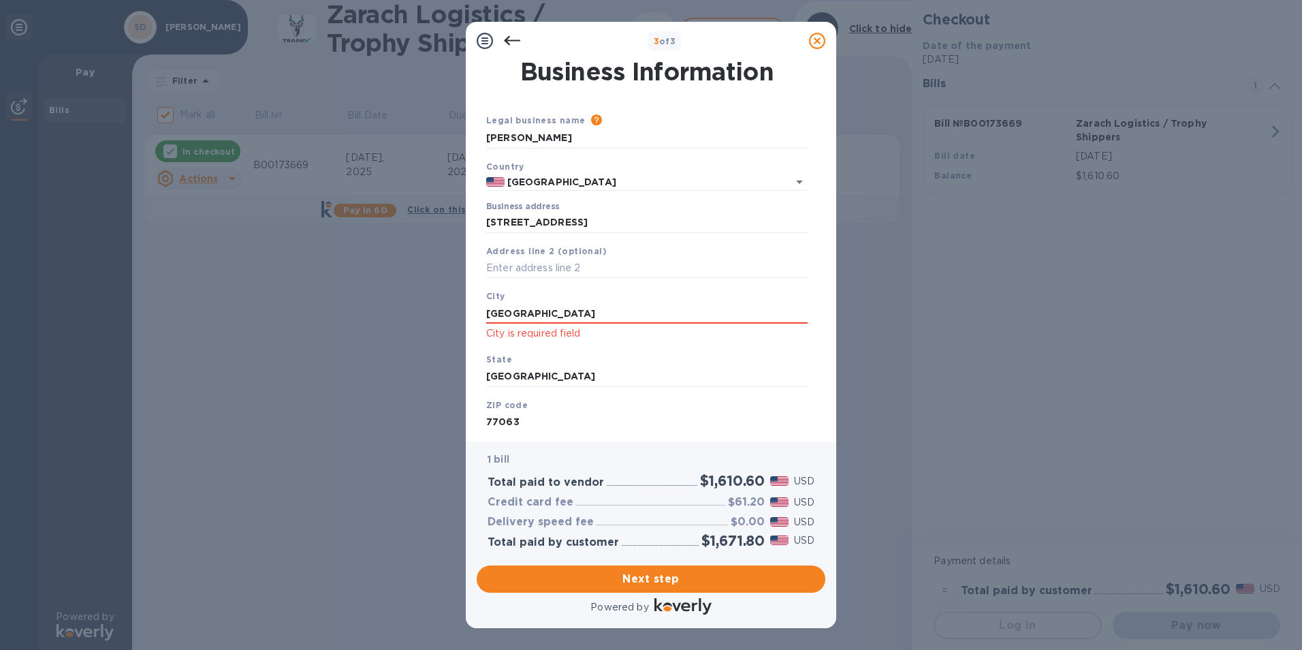
click at [659, 349] on div "State [US_STATE]" at bounding box center [647, 370] width 332 height 46
click at [688, 559] on span "Next step" at bounding box center [650, 579] width 327 height 16
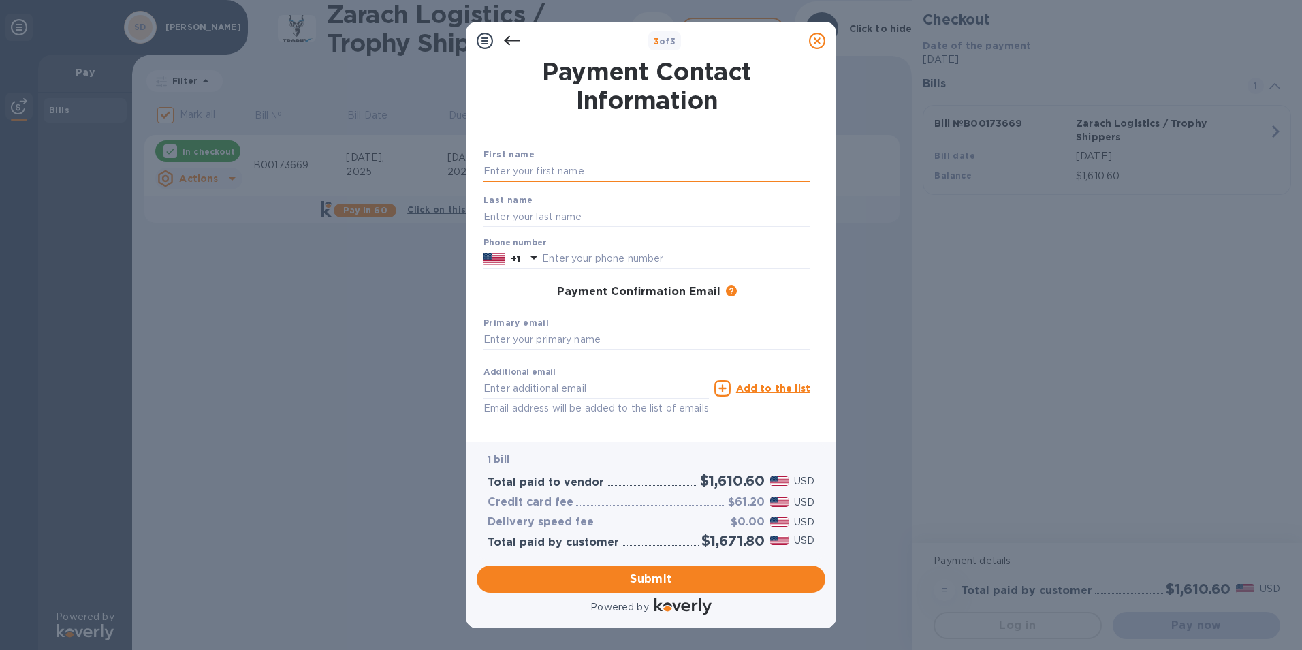
click at [594, 174] on input "text" at bounding box center [646, 171] width 327 height 20
type input "[PERSON_NAME]"
type input "Dicker"
type input "9782040156"
type input "[EMAIL_ADDRESS][DOMAIN_NAME]"
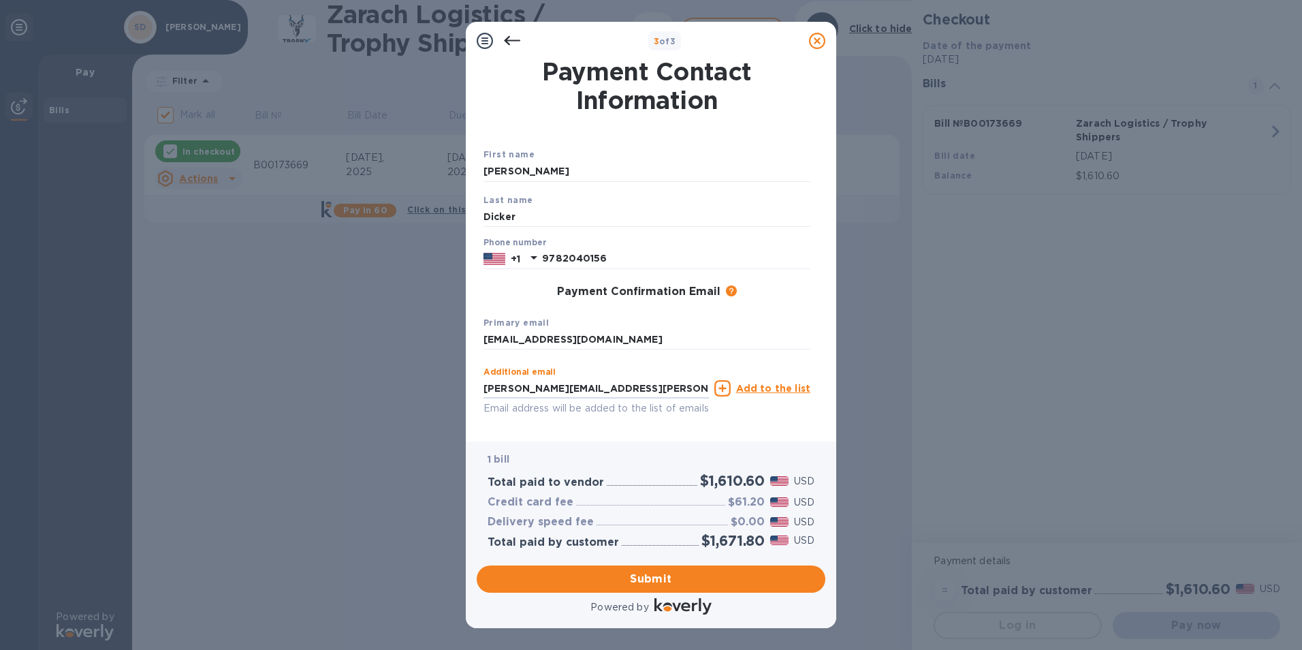
type input "[PERSON_NAME][EMAIL_ADDRESS][PERSON_NAME][DOMAIN_NAME]"
click at [688, 385] on icon at bounding box center [722, 388] width 16 height 16
click at [618, 388] on input "text" at bounding box center [595, 388] width 225 height 20
paste input "[EMAIL_ADDRESS][DOMAIN_NAME]"
type input "[EMAIL_ADDRESS][DOMAIN_NAME]"
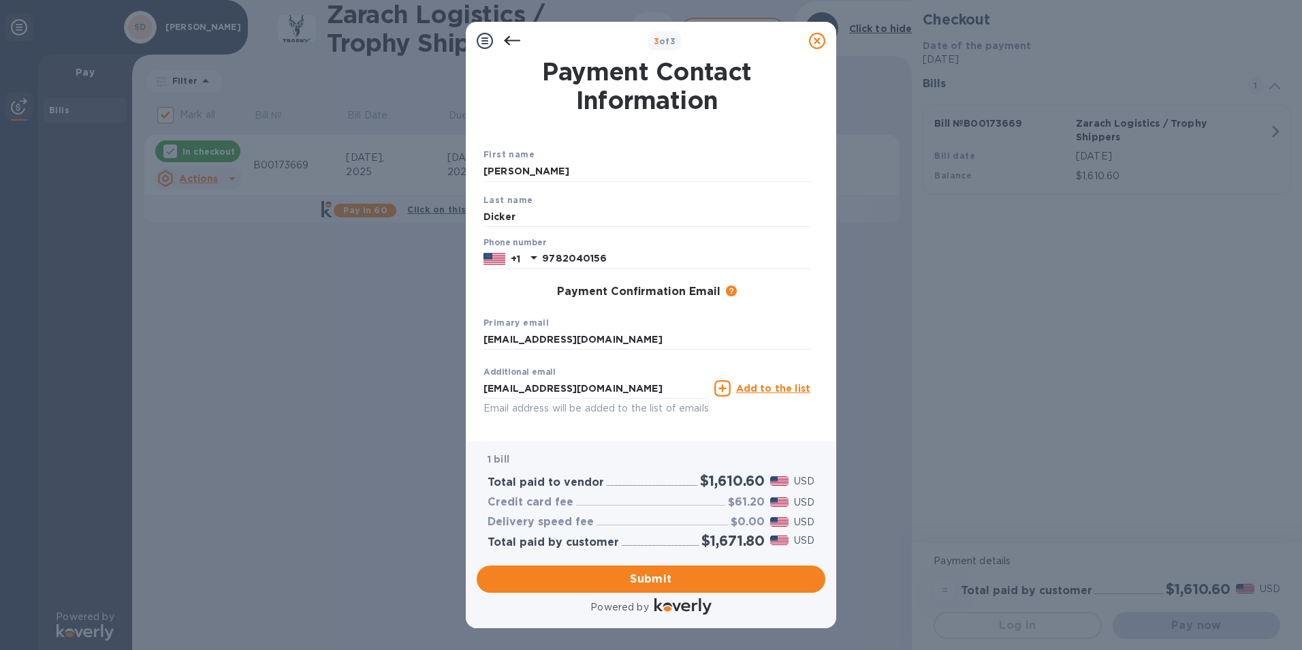
click at [688, 389] on icon at bounding box center [722, 388] width 16 height 16
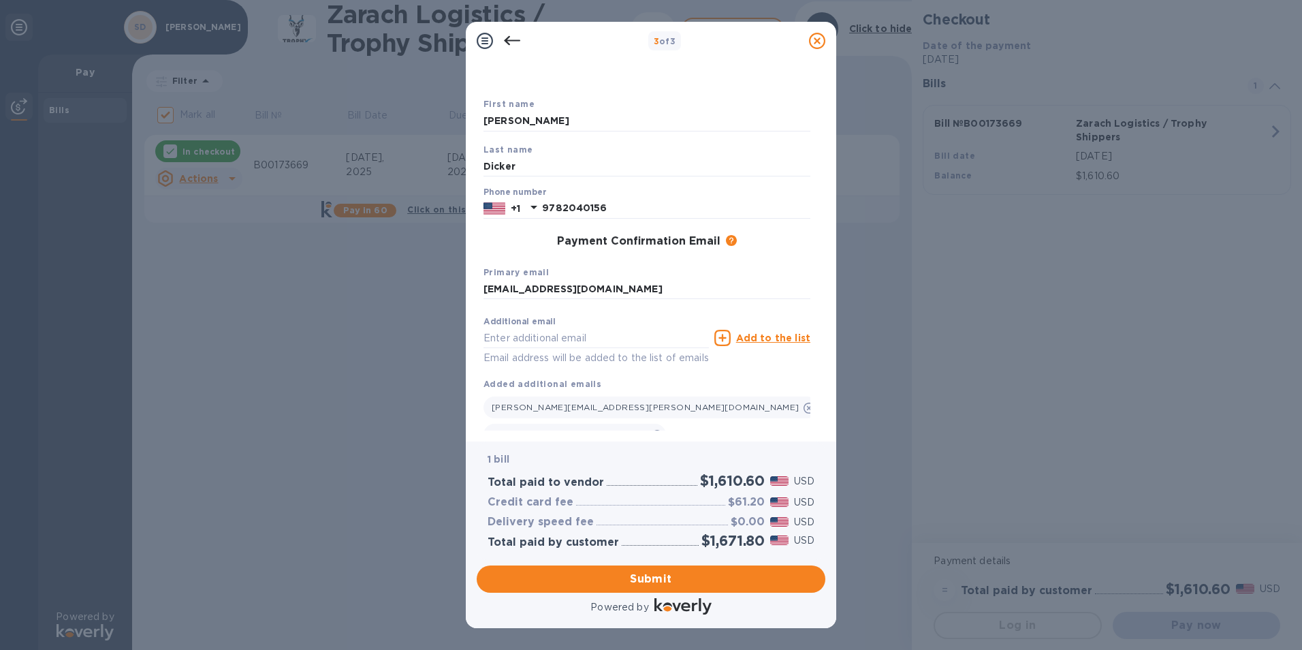
scroll to position [77, 0]
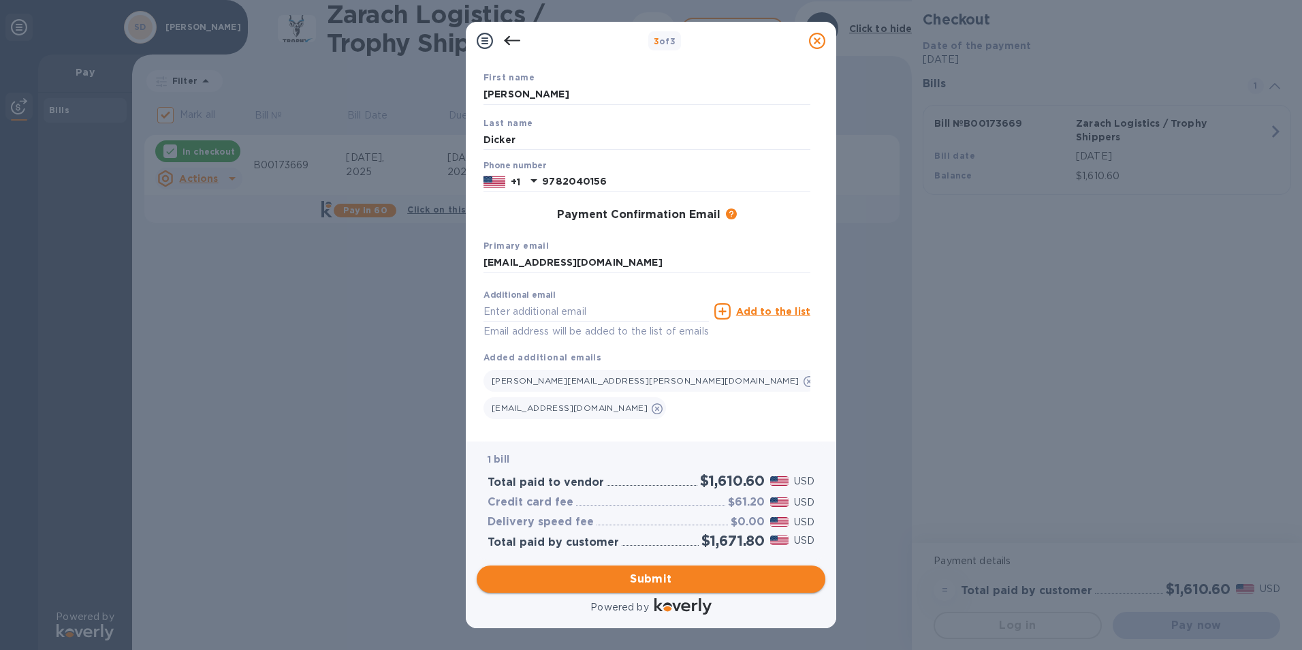
click at [688, 559] on span "Submit" at bounding box center [650, 579] width 327 height 16
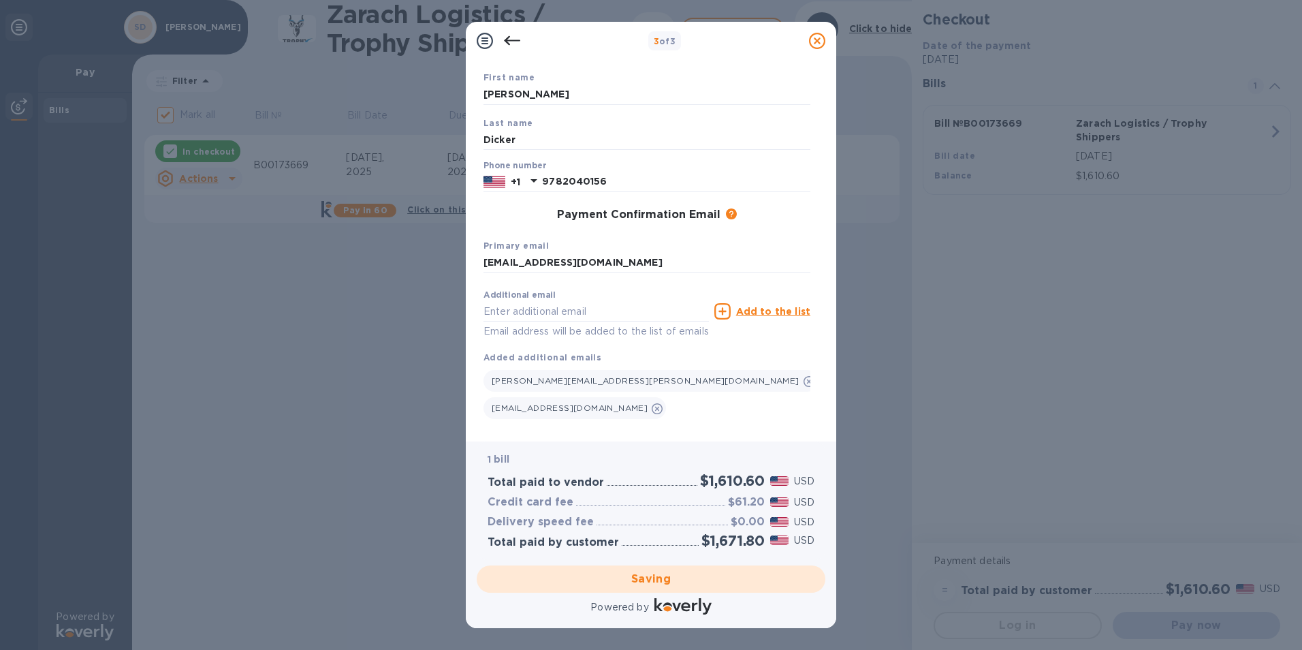
click at [0, 559] on nordpass-portal at bounding box center [0, 650] width 0 height 0
checkbox input "false"
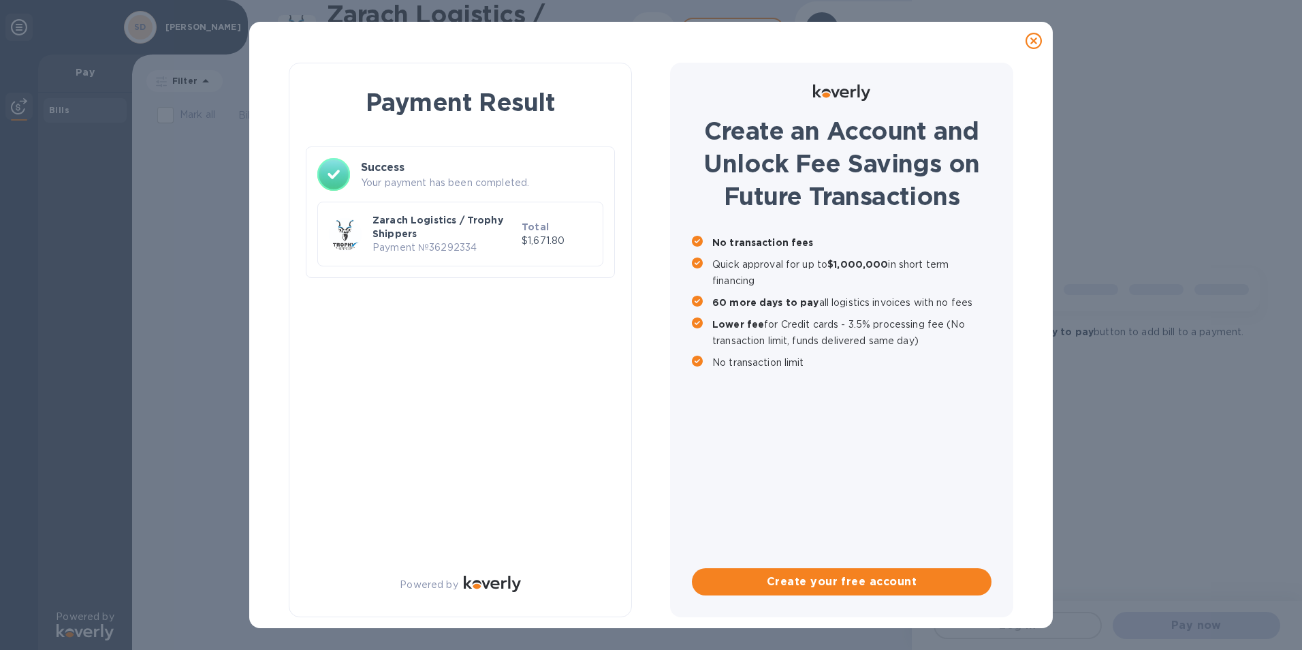
scroll to position [0, 0]
drag, startPoint x: 476, startPoint y: 247, endPoint x: 374, endPoint y: 252, distance: 102.2
click at [374, 252] on p "Payment № 36292334" at bounding box center [444, 247] width 144 height 14
copy p "Payment № 36292334"
